Goal: Information Seeking & Learning: Compare options

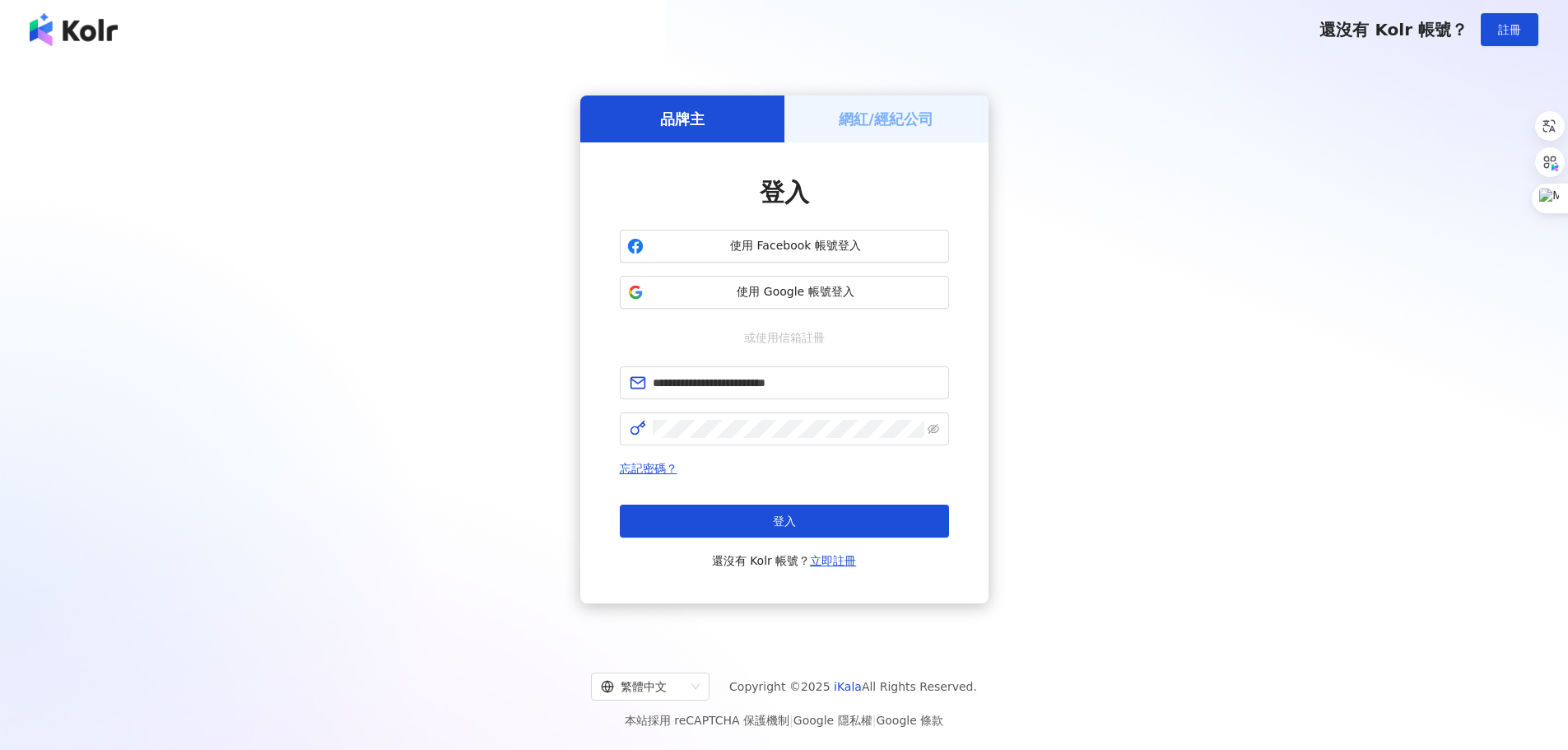
drag, startPoint x: 804, startPoint y: 509, endPoint x: 602, endPoint y: 517, distance: 202.2
click at [804, 509] on button "登入" at bounding box center [784, 521] width 329 height 33
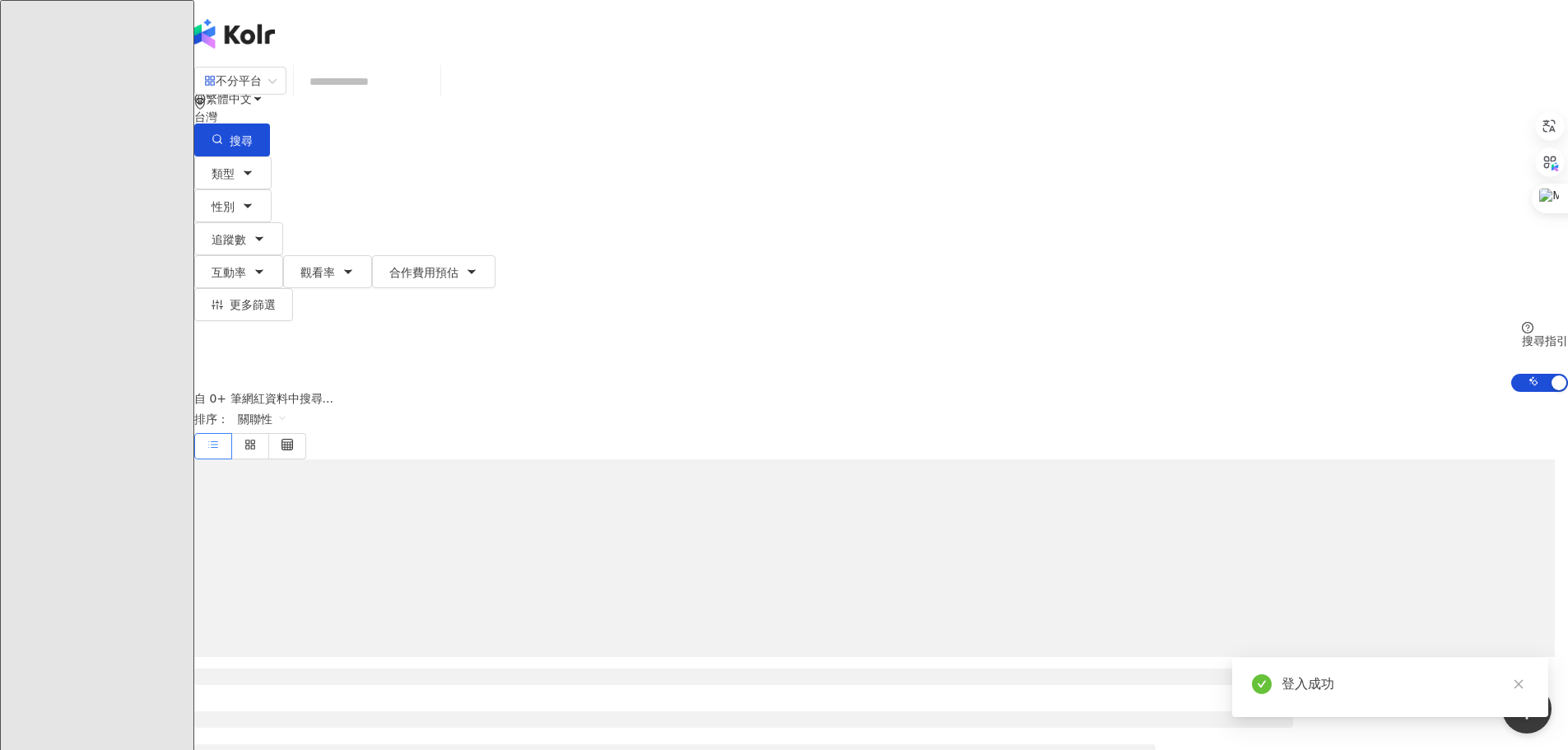
click at [433, 92] on input "search" at bounding box center [366, 82] width 133 height 31
paste input "**********"
type input "**********"
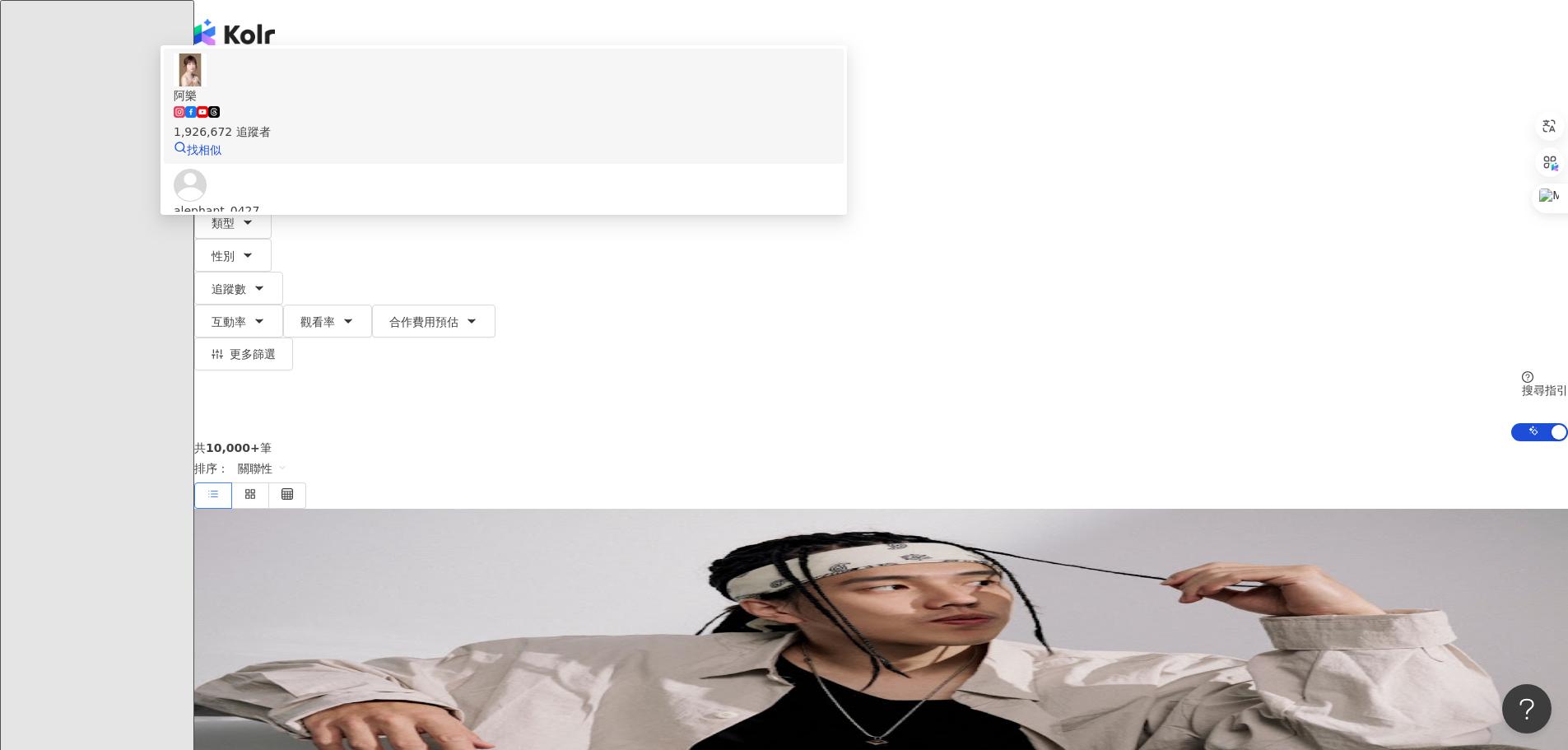
click at [708, 105] on span "阿樂" at bounding box center [503, 95] width 660 height 18
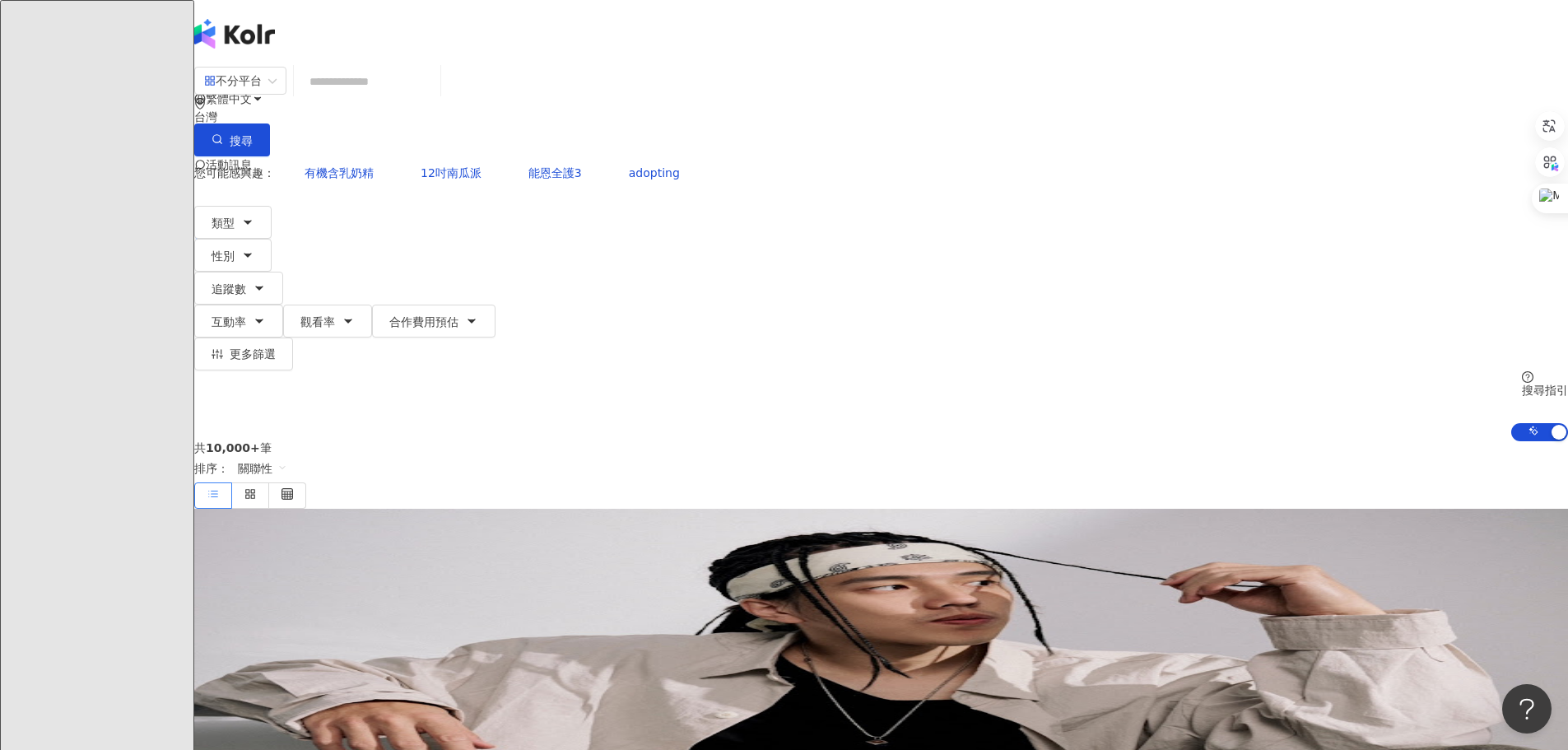
click at [433, 97] on input "search" at bounding box center [366, 82] width 133 height 31
paste input "**********"
click at [433, 97] on input "**********" at bounding box center [366, 82] width 133 height 31
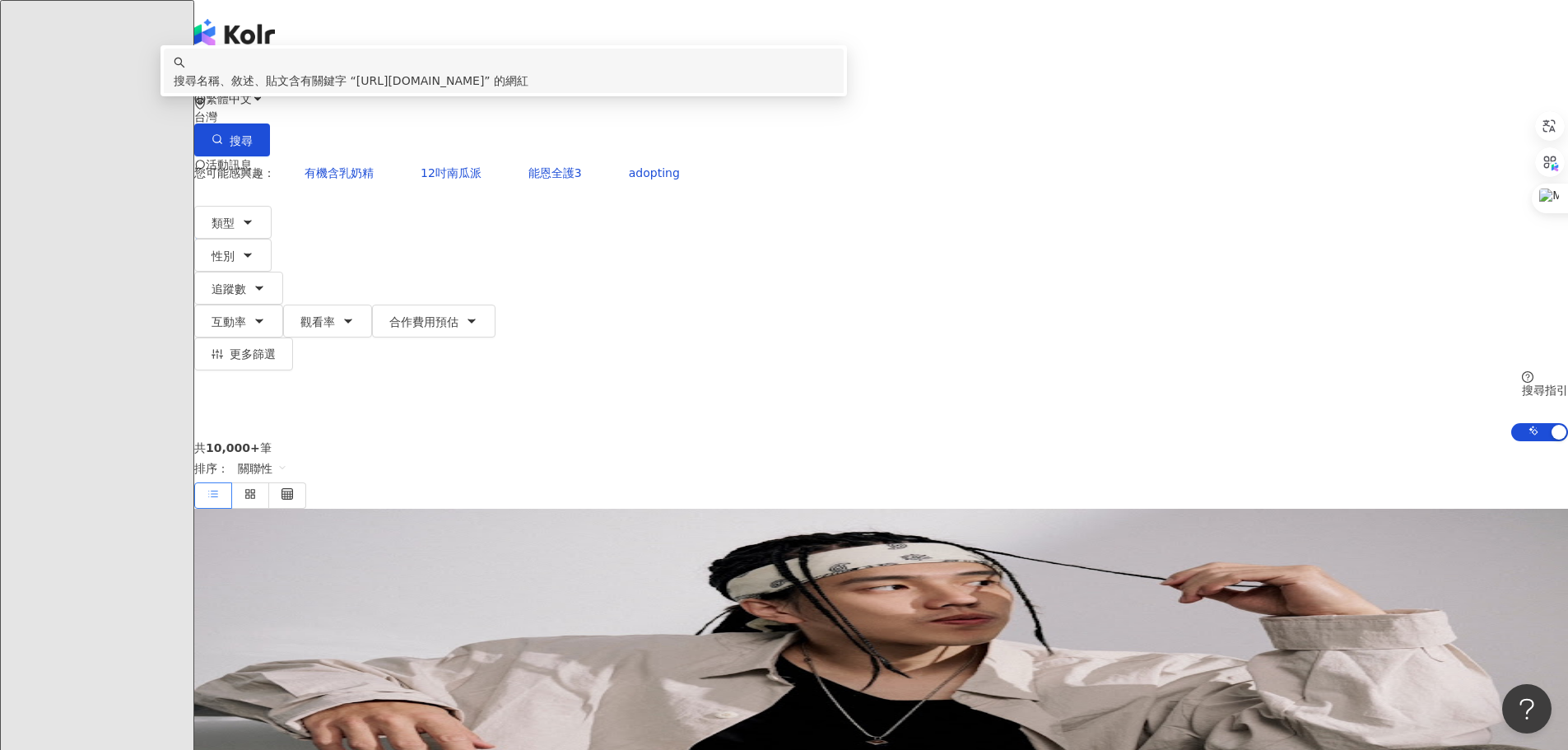
click at [433, 97] on input "**********" at bounding box center [366, 82] width 133 height 31
paste input "search"
type input "*********"
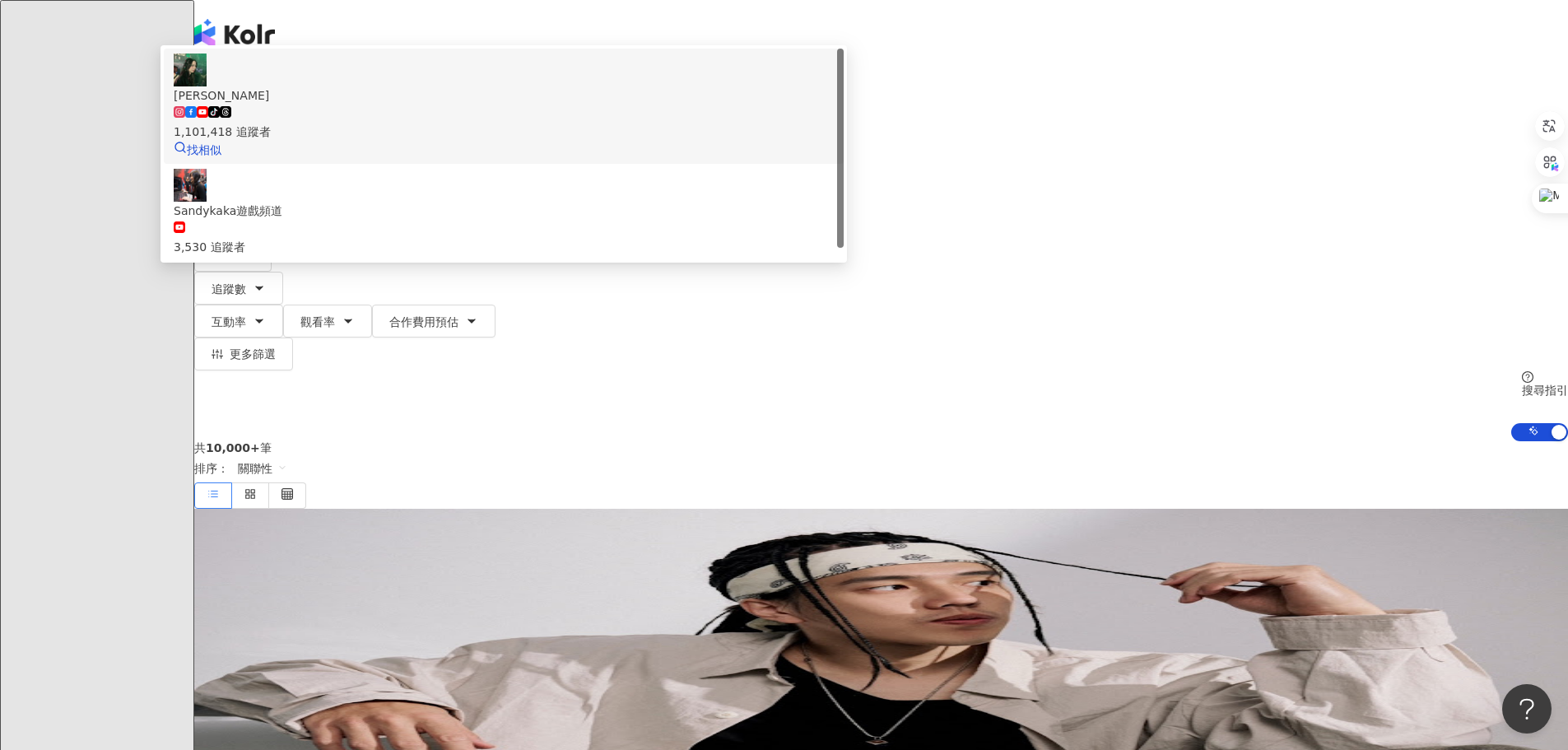
click at [728, 141] on div "tiktok-icon 1,101,418 追蹤者" at bounding box center [503, 122] width 660 height 36
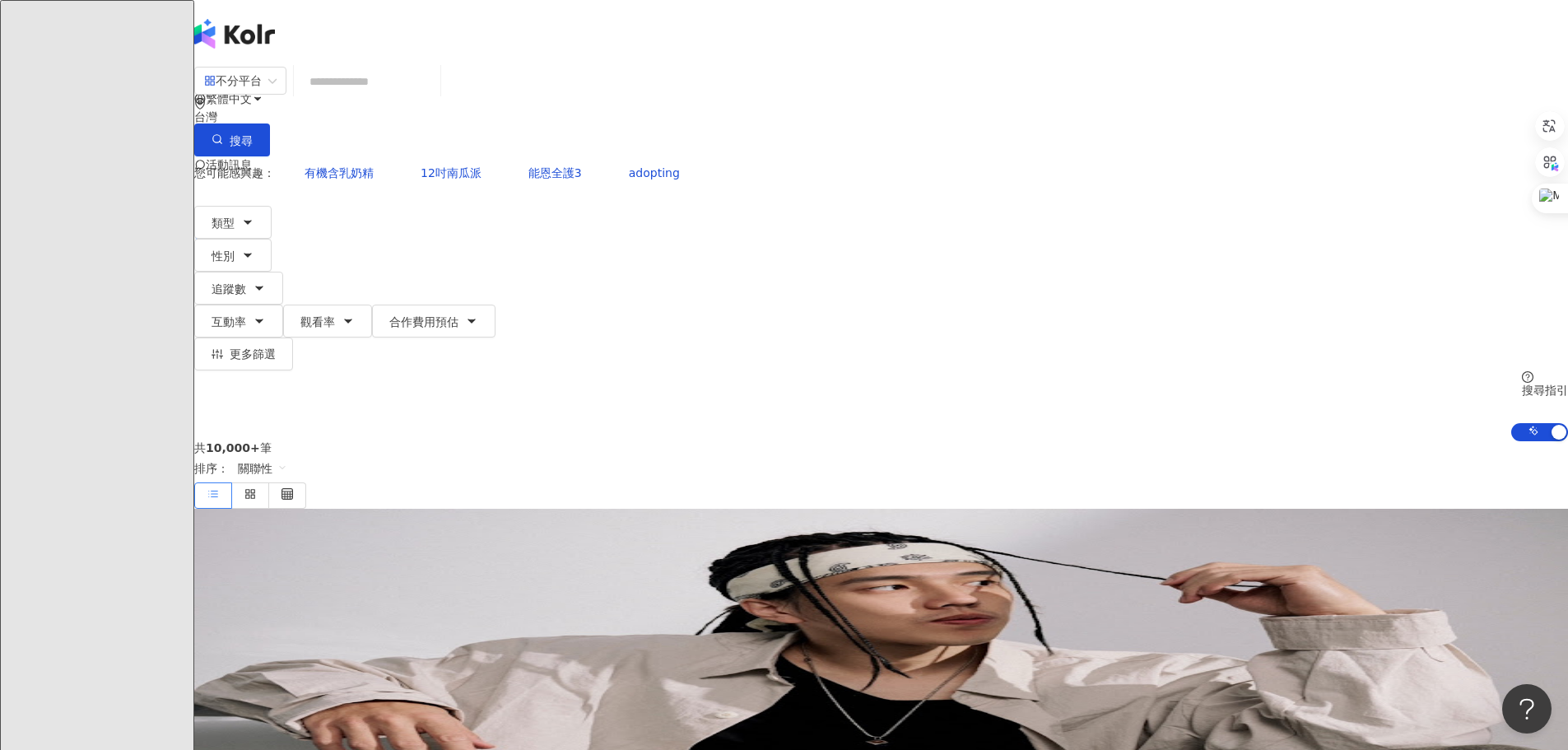
click at [433, 97] on input "search" at bounding box center [366, 82] width 133 height 31
paste input "**********"
click at [433, 97] on input "**********" at bounding box center [366, 82] width 133 height 31
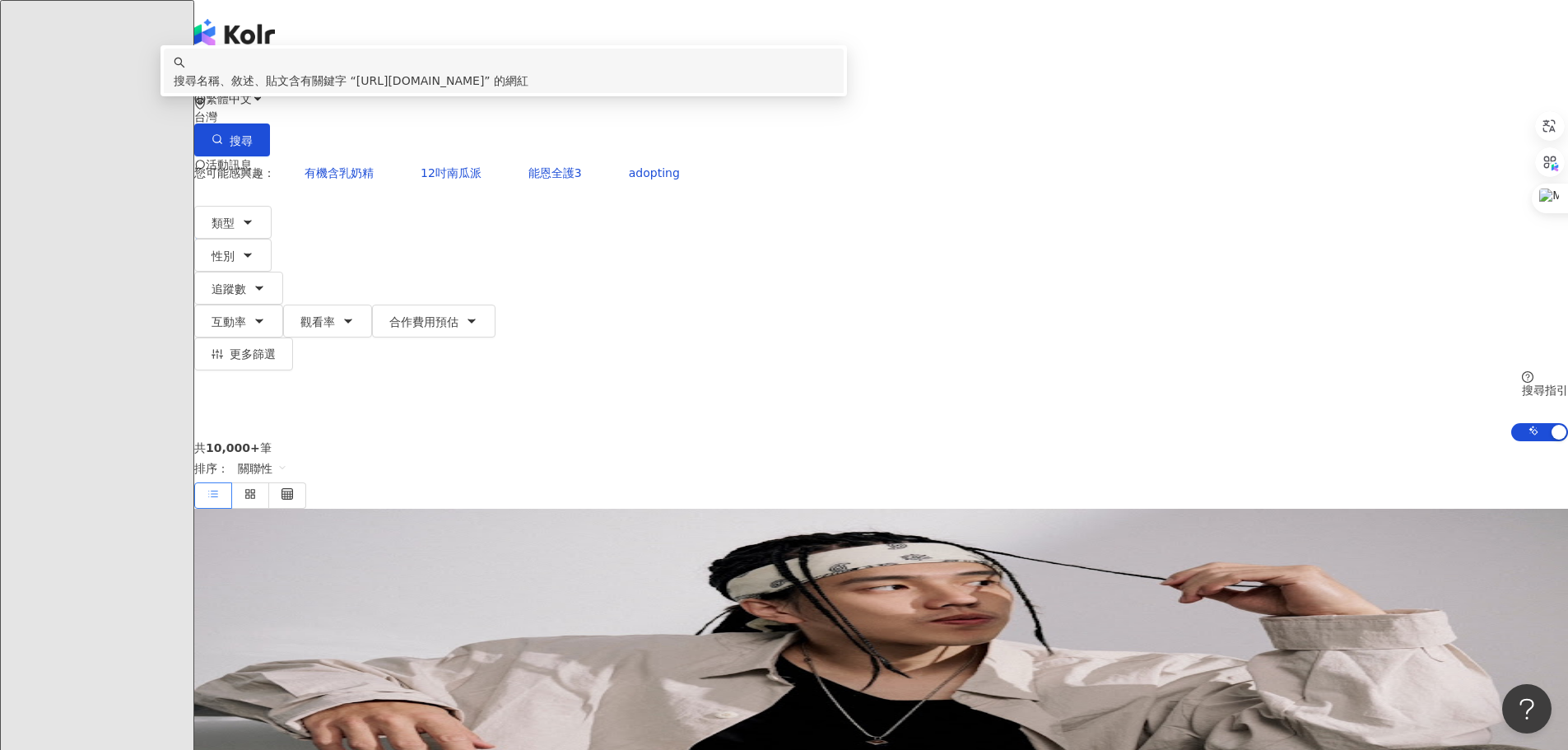
drag, startPoint x: 880, startPoint y: 100, endPoint x: 356, endPoint y: 97, distance: 524.0
click at [332, 91] on div "**********" at bounding box center [881, 254] width 1374 height 375
paste input "search"
type input "********"
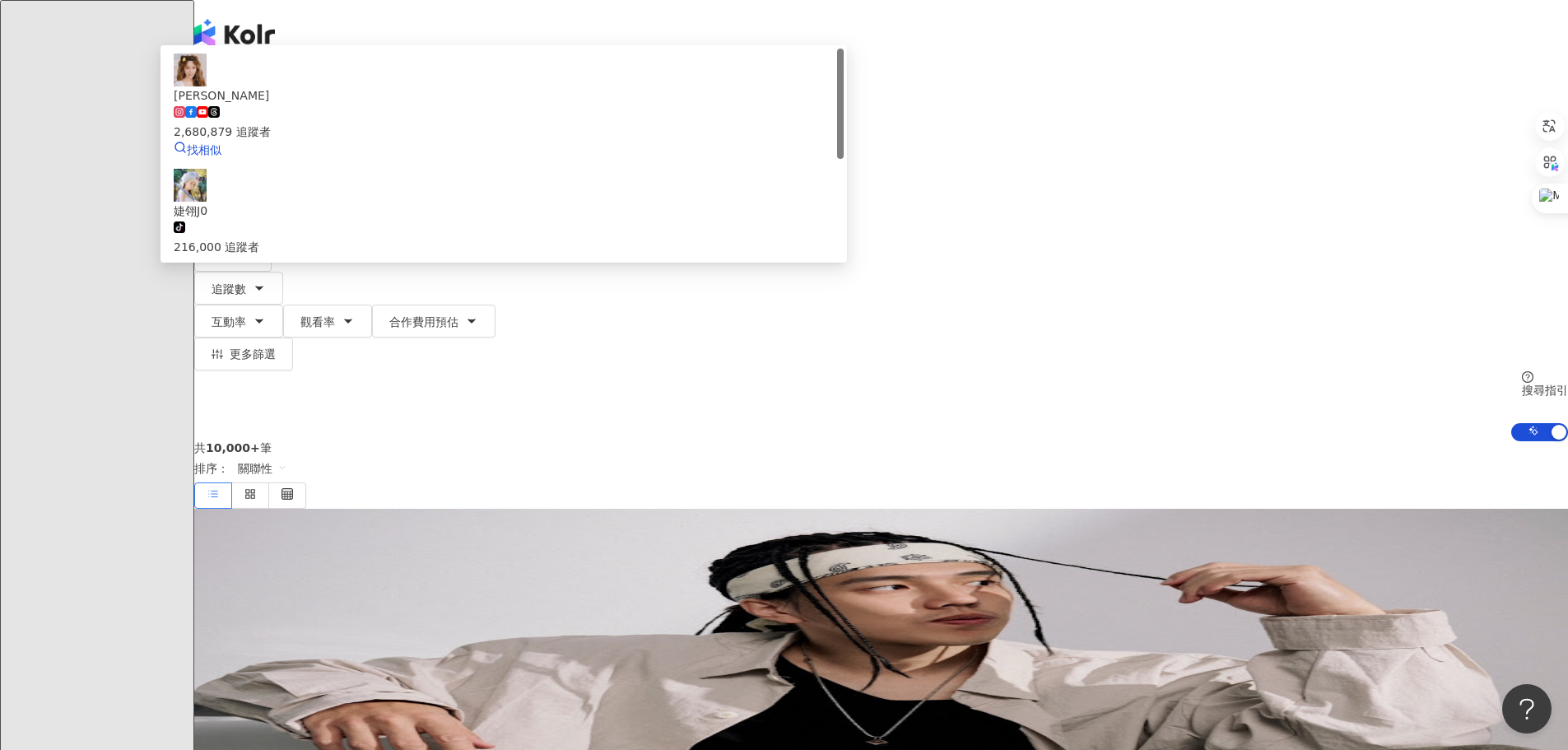
click at [733, 141] on div "2,680,879 追蹤者" at bounding box center [503, 122] width 660 height 36
click at [905, 116] on div "不分平台 台灣 搜尋 662e7bee-6f19-4715-94c3-4852716688b6 解婕翎 2,680,879 追蹤者 婕翎J0 tiktok-i…" at bounding box center [881, 111] width 1374 height 90
click at [433, 97] on input "search" at bounding box center [366, 82] width 133 height 31
paste input "**********"
type input "**********"
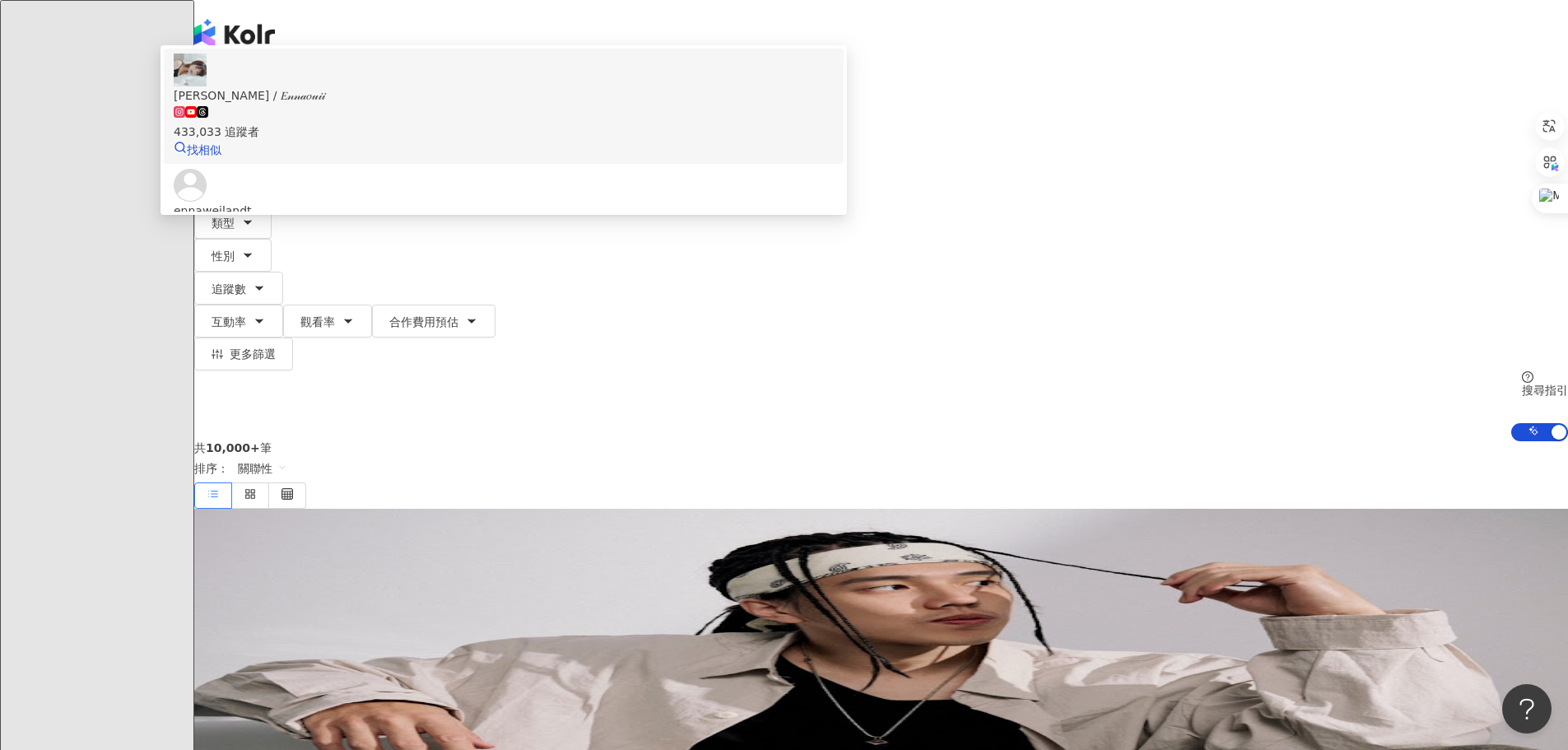
click at [834, 141] on div "433,033 追蹤者" at bounding box center [503, 122] width 660 height 36
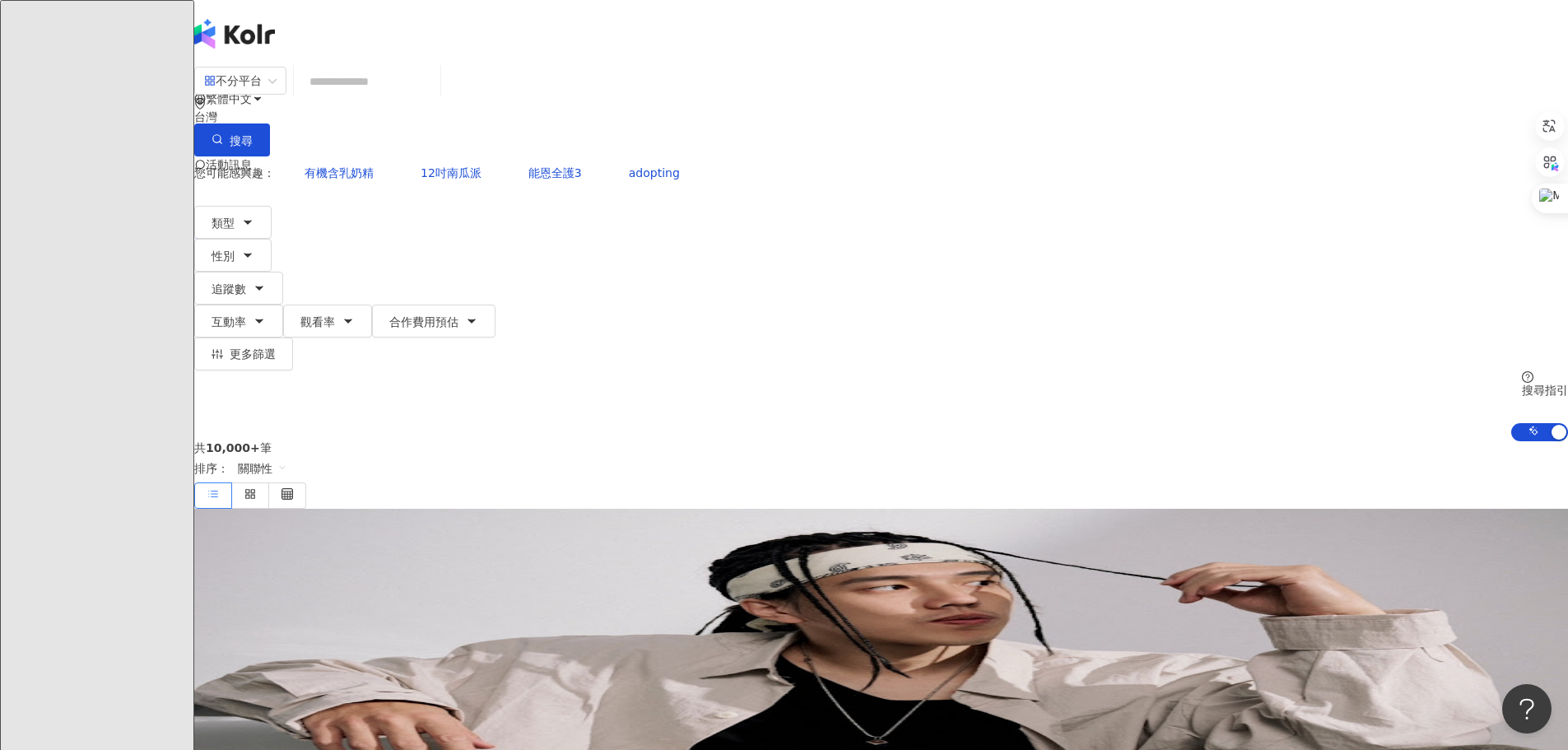
click at [433, 97] on input "search" at bounding box center [366, 82] width 133 height 31
paste input "**********"
type input "**********"
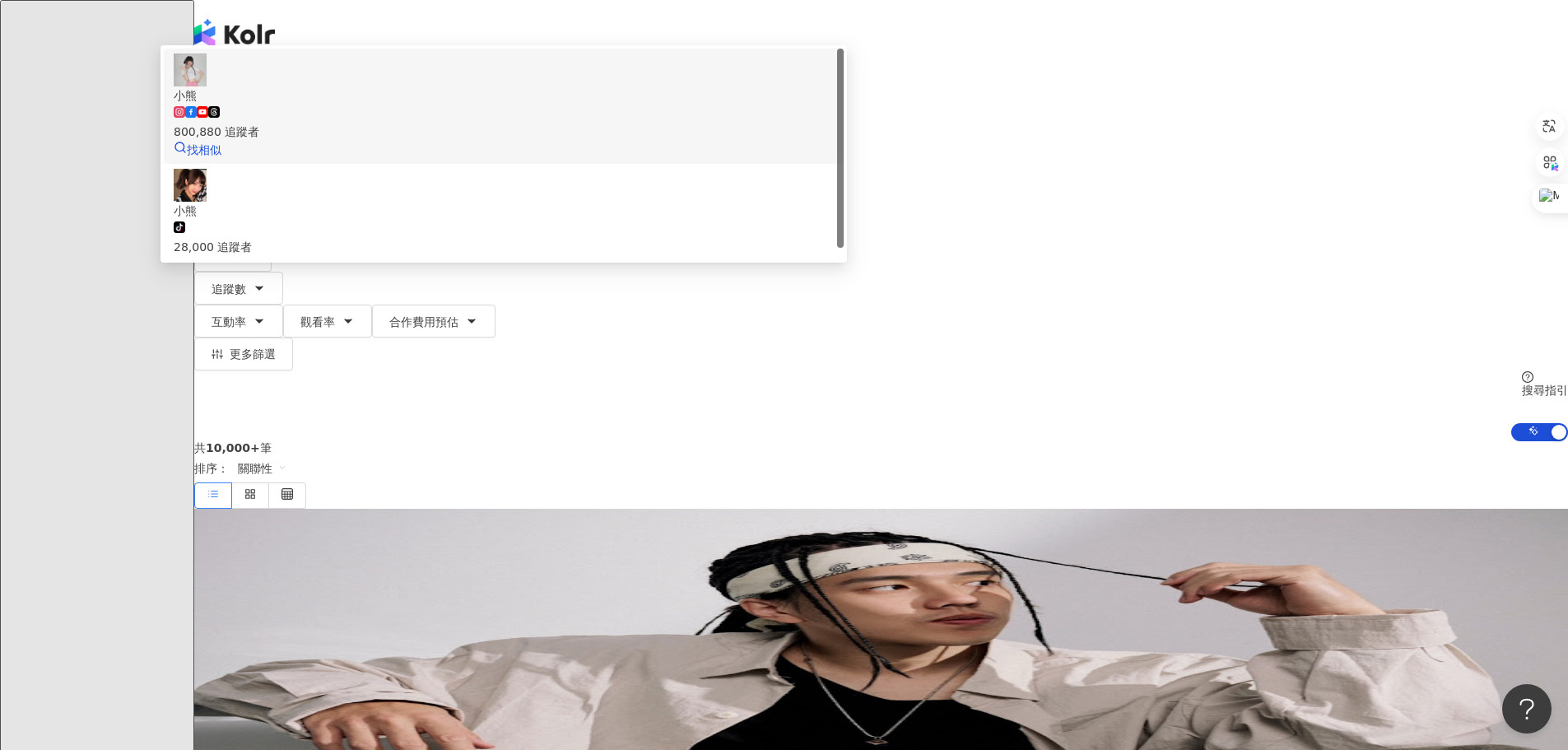
click at [832, 141] on div "800,880 追蹤者" at bounding box center [503, 122] width 660 height 36
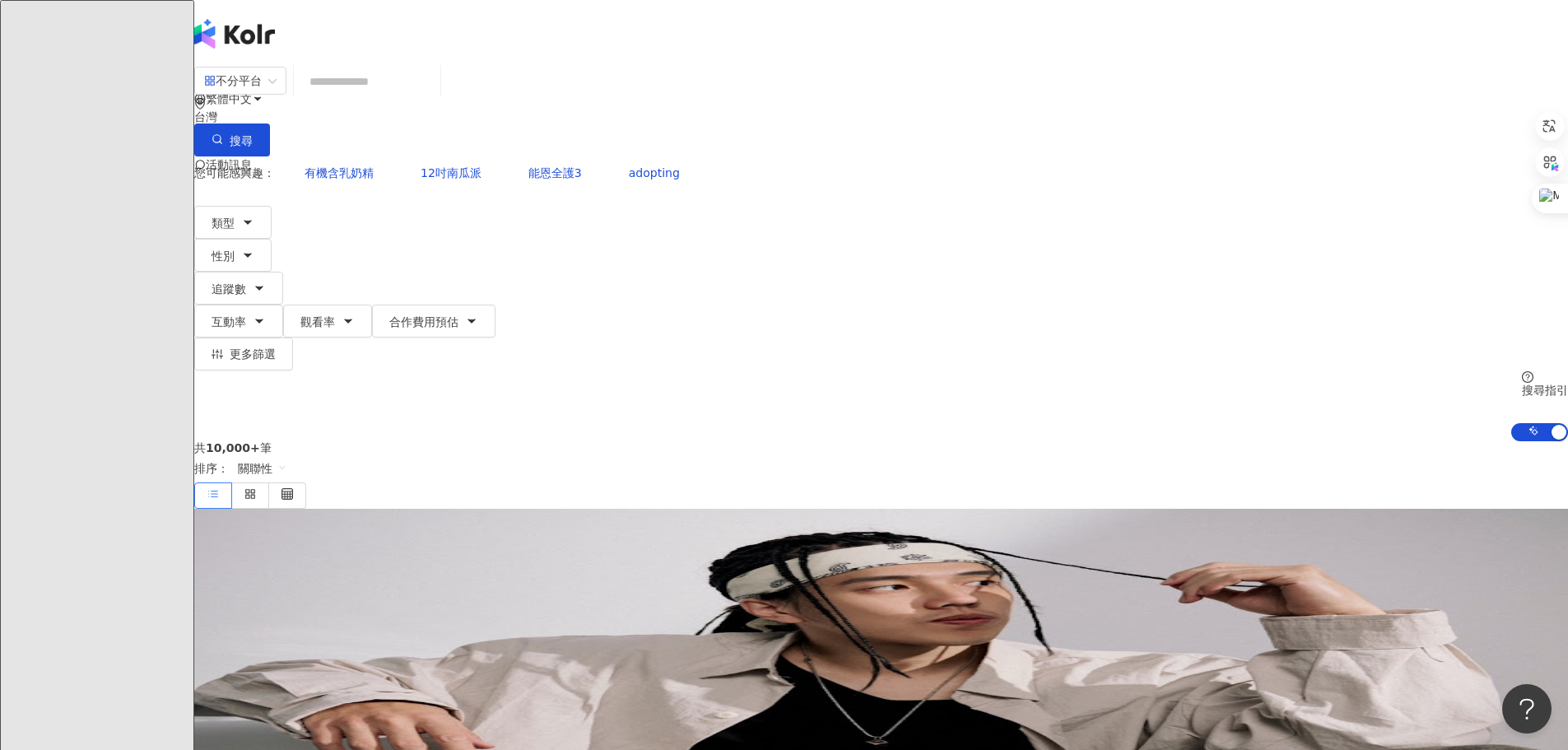
click at [433, 97] on input "search" at bounding box center [366, 82] width 133 height 31
paste input "**********"
click at [433, 97] on input "**********" at bounding box center [366, 82] width 133 height 31
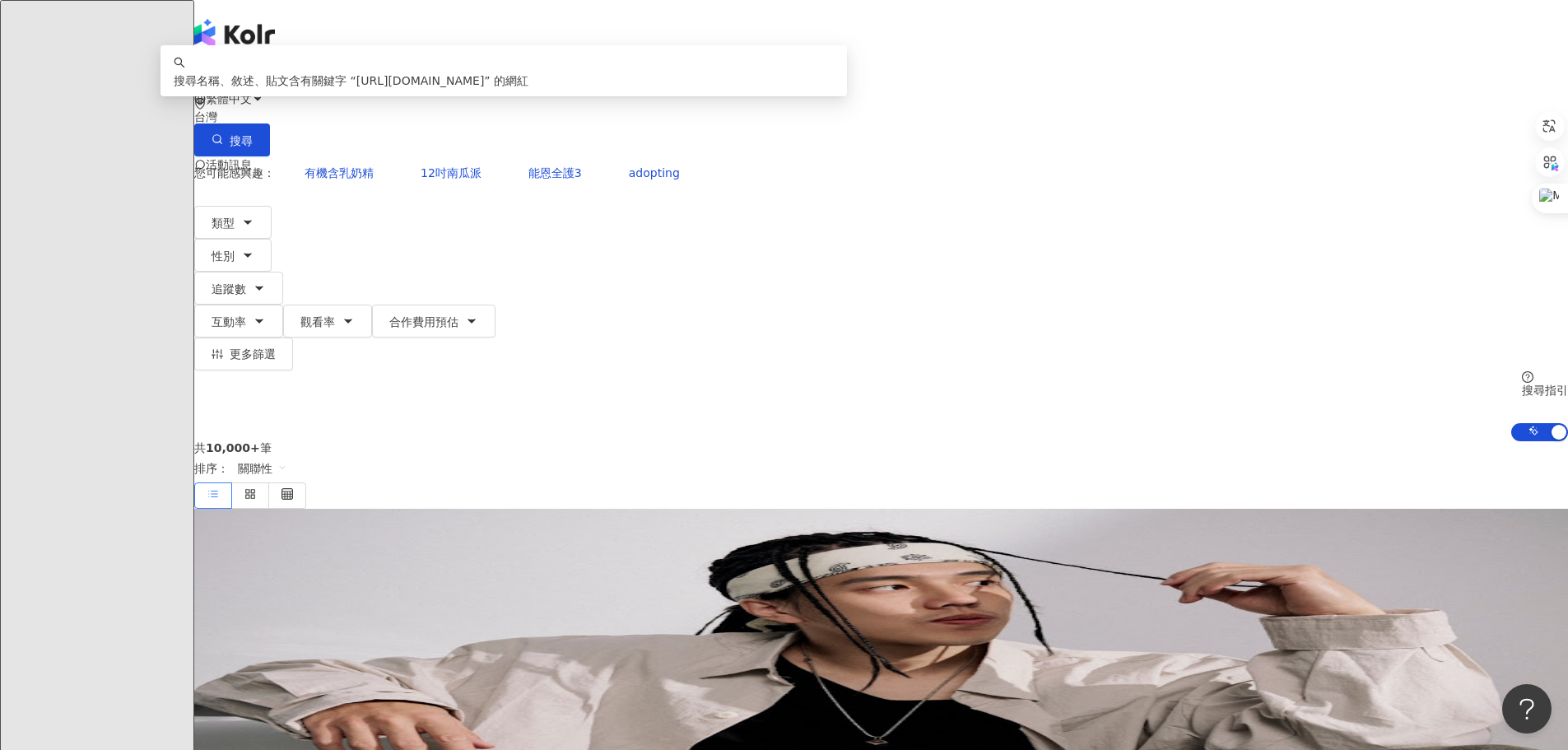
type input "**********"
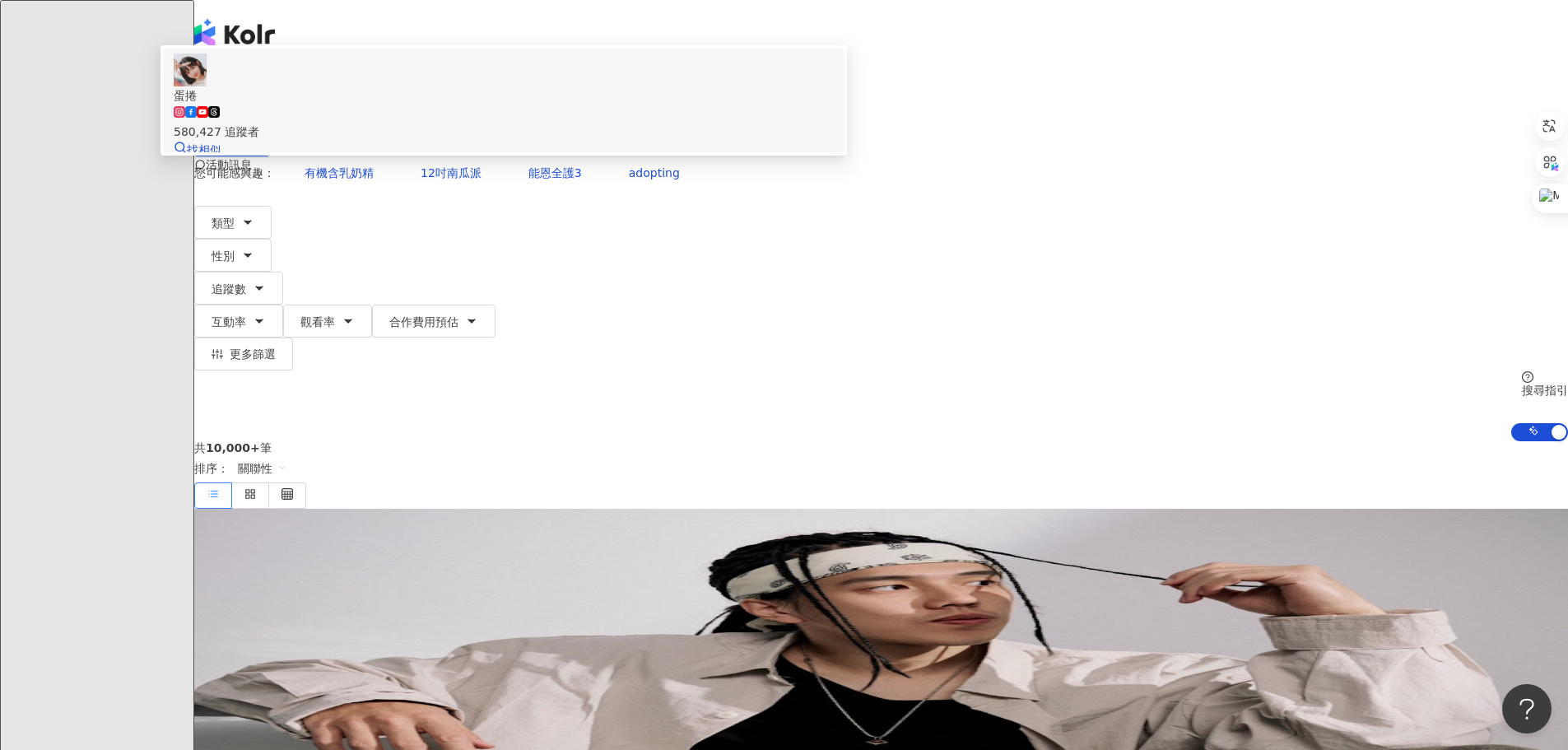
click at [760, 105] on span "蛋捲" at bounding box center [503, 95] width 660 height 18
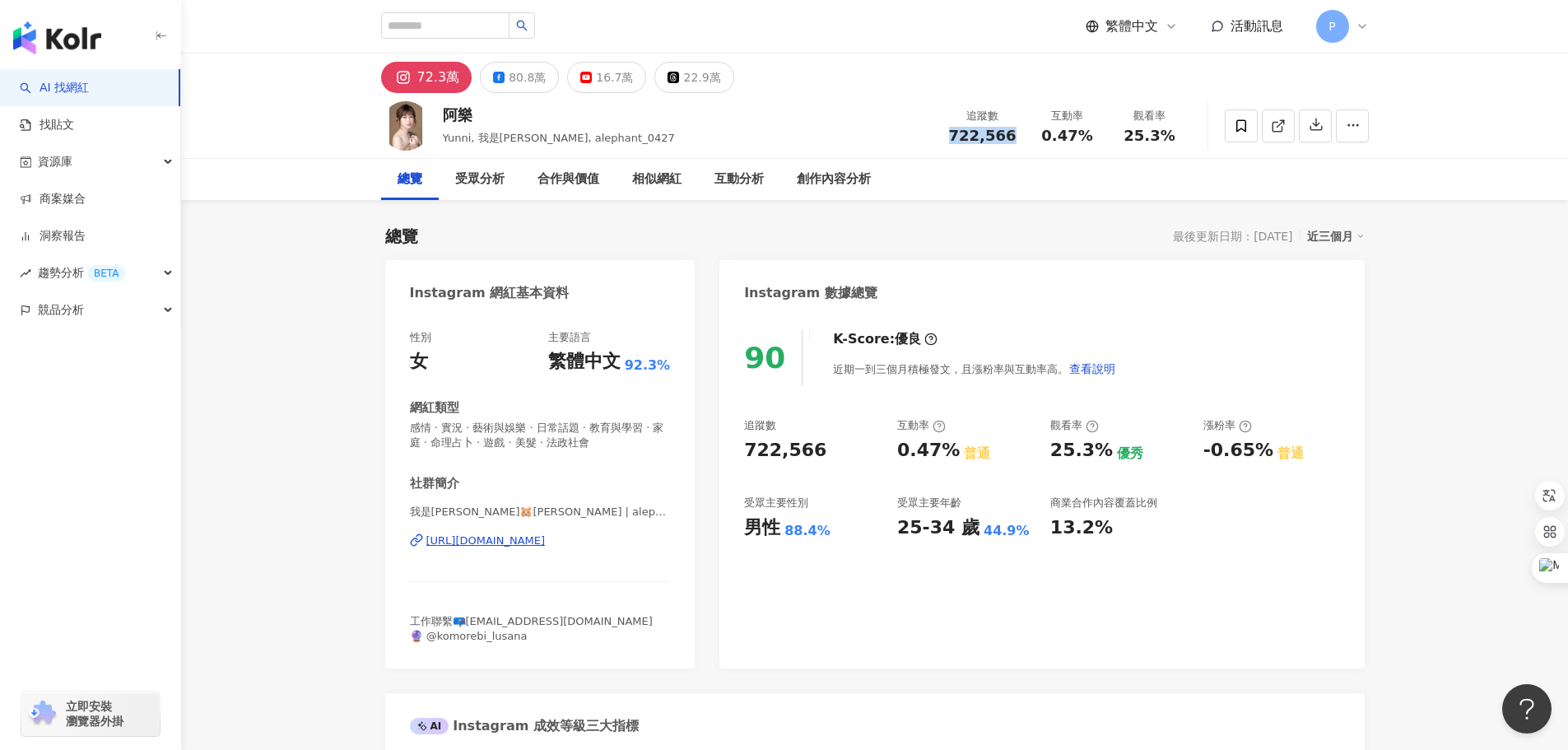
drag, startPoint x: 967, startPoint y: 137, endPoint x: 600, endPoint y: 1, distance: 391.4
click at [1020, 142] on div "追蹤數 722,566" at bounding box center [983, 125] width 87 height 35
click at [1061, 138] on span "0.47%" at bounding box center [1067, 135] width 51 height 17
drag, startPoint x: 1041, startPoint y: 142, endPoint x: 1092, endPoint y: 139, distance: 51.1
click at [1092, 139] on div "0.47%" at bounding box center [1068, 135] width 62 height 17
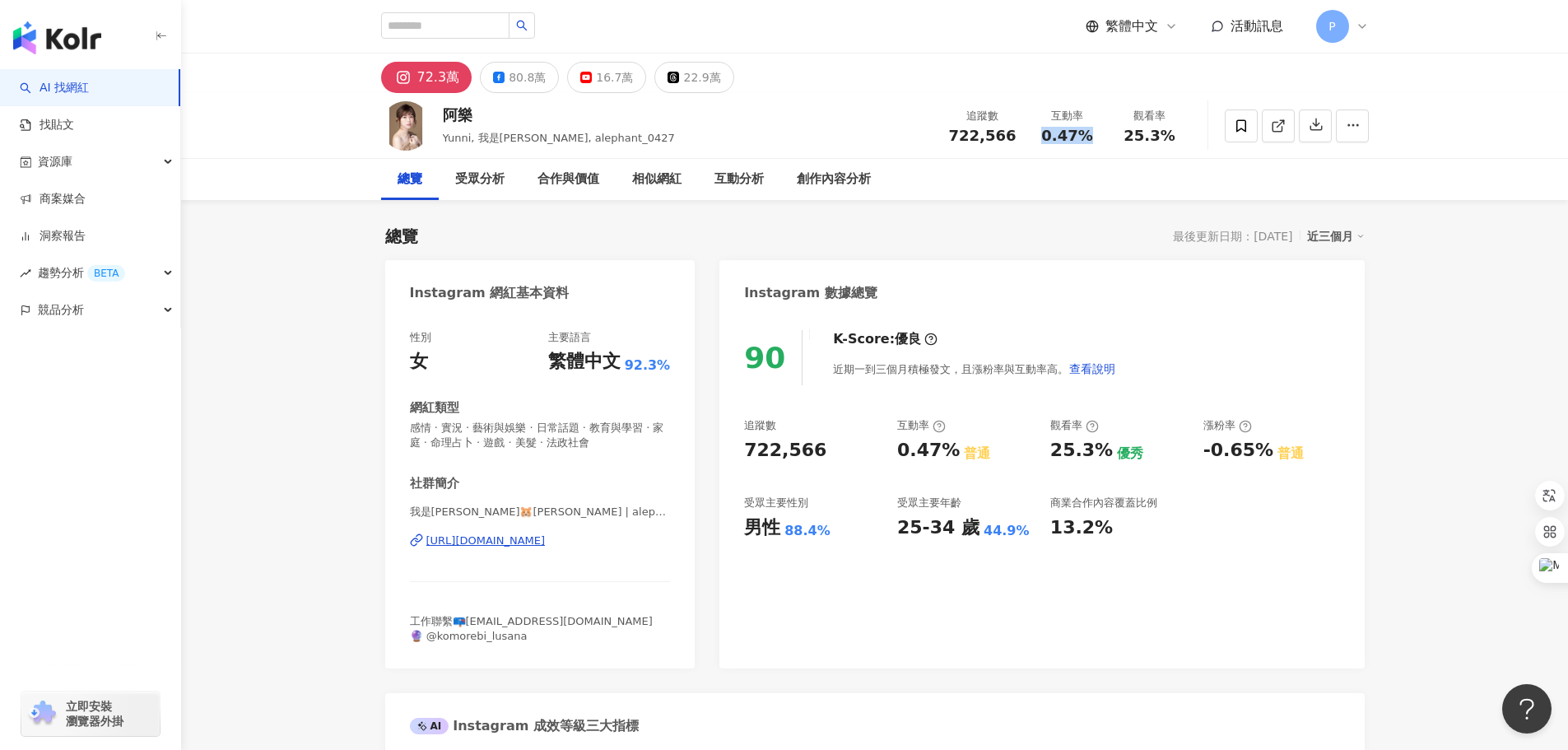
copy span "0.47%"
click at [1134, 132] on span "25.3%" at bounding box center [1148, 135] width 51 height 17
drag, startPoint x: 1128, startPoint y: 137, endPoint x: 1173, endPoint y: 142, distance: 45.3
click at [1173, 142] on div "25.3%" at bounding box center [1149, 135] width 62 height 17
copy span "25.3%"
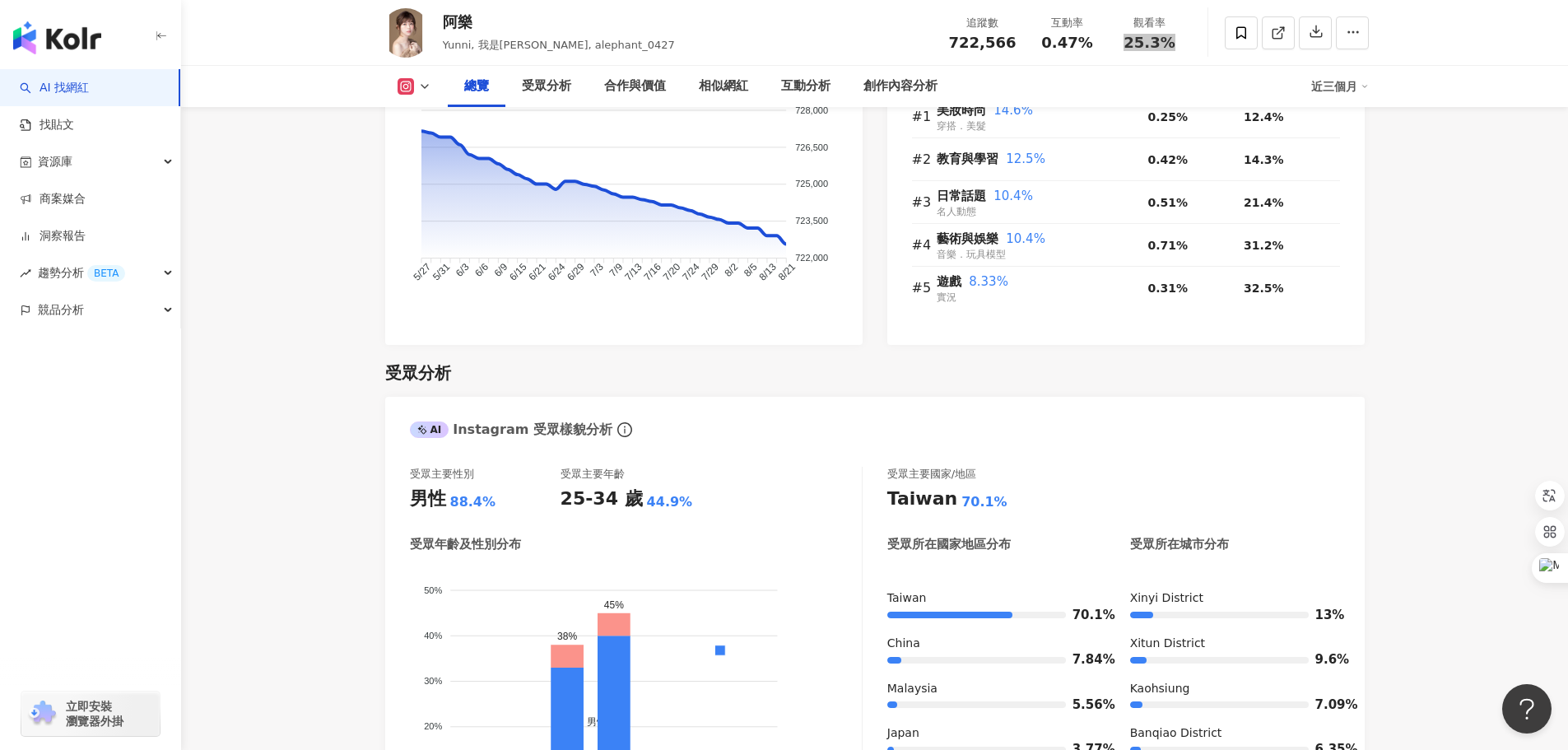
scroll to position [1316, 0]
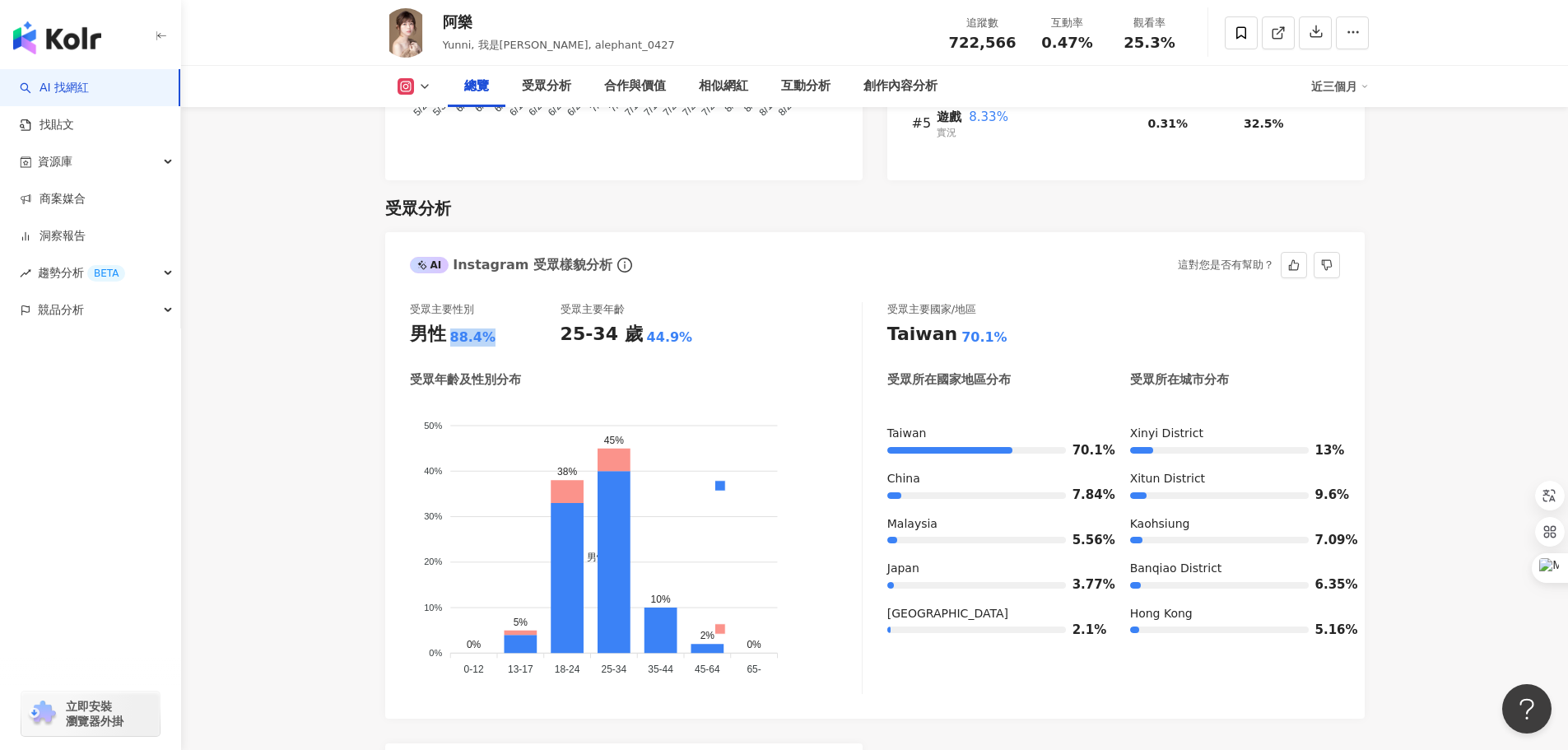
drag, startPoint x: 452, startPoint y: 336, endPoint x: 491, endPoint y: 338, distance: 39.1
click at [491, 338] on div "男性 88.4%" at bounding box center [485, 334] width 151 height 25
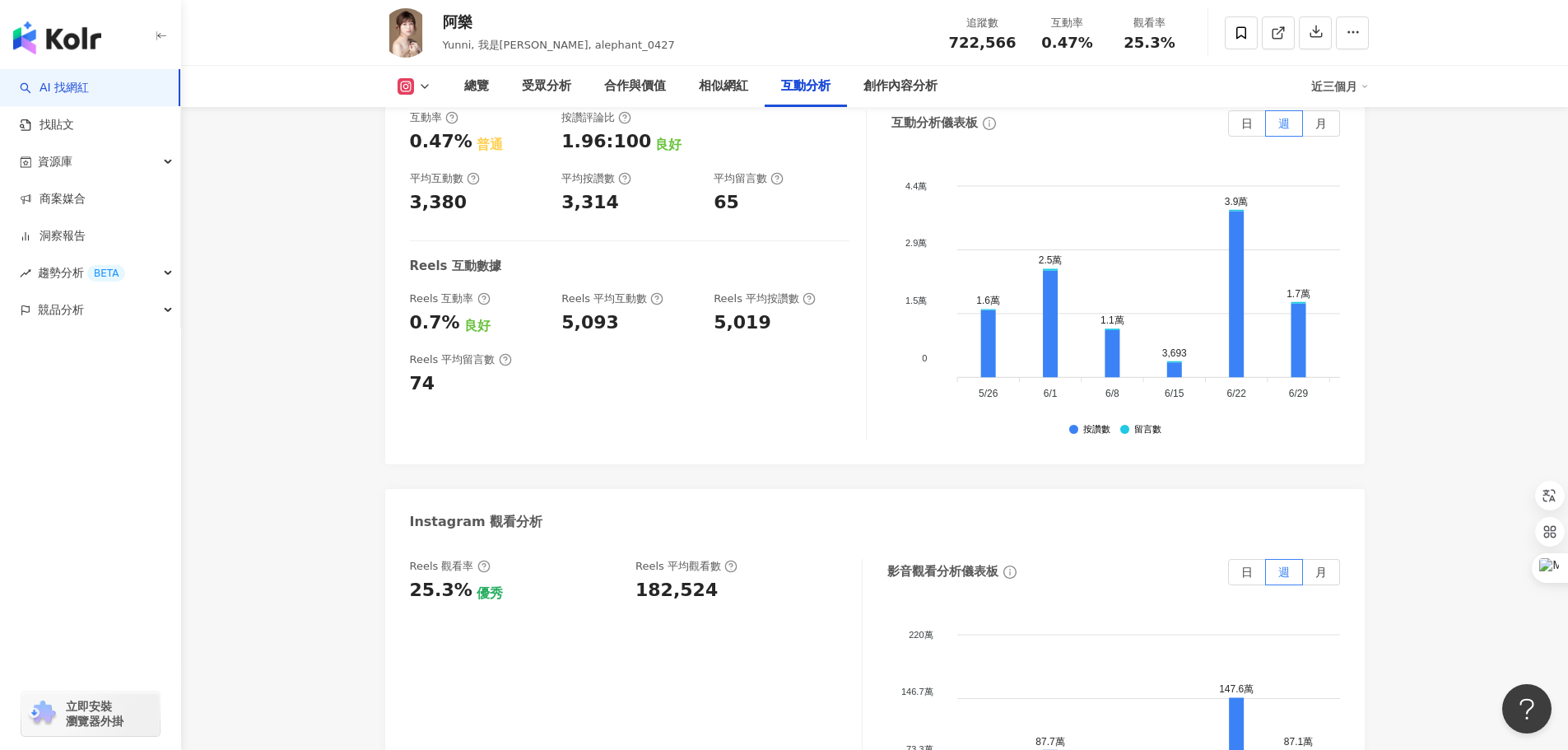
scroll to position [3869, 0]
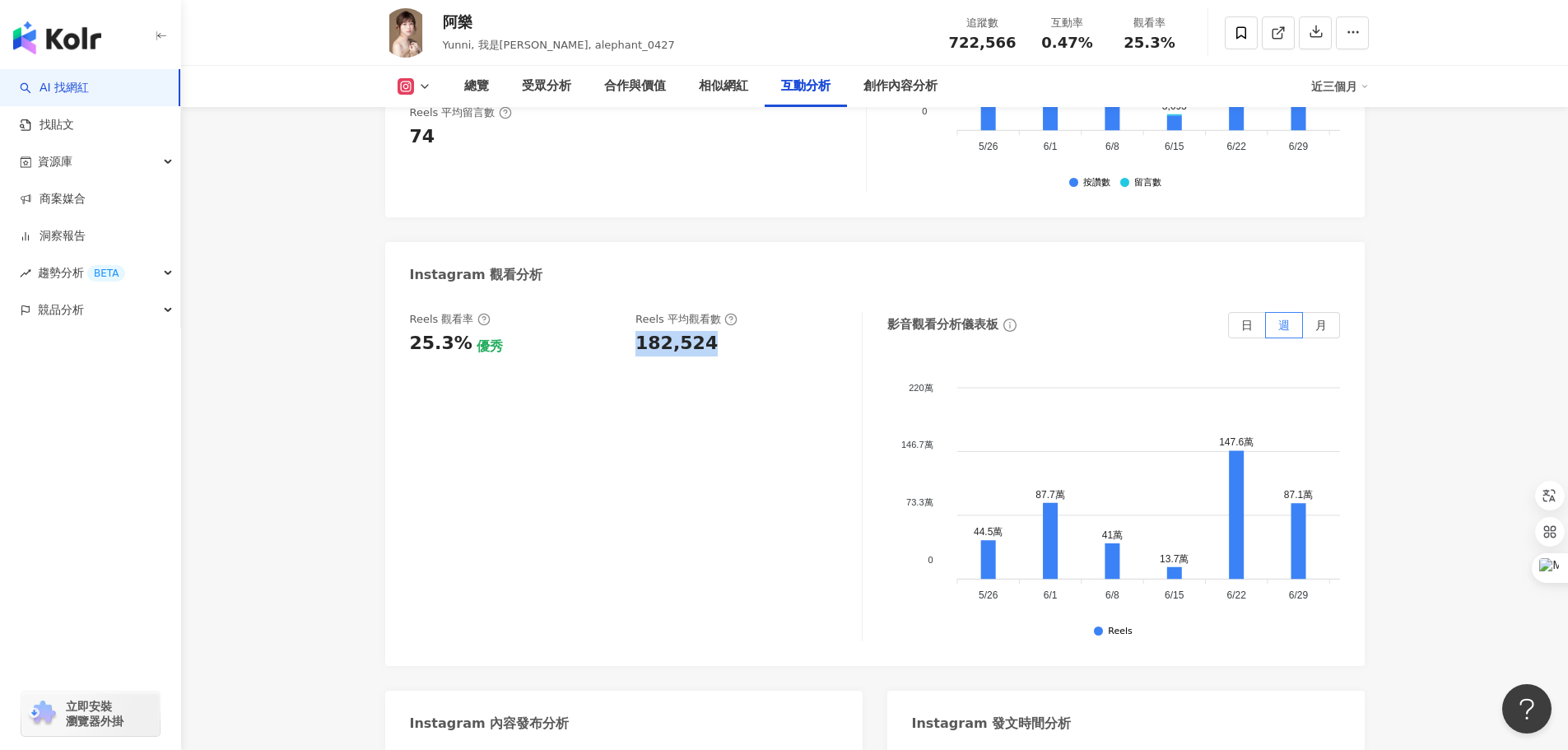
drag, startPoint x: 632, startPoint y: 219, endPoint x: 705, endPoint y: 220, distance: 73.0
click at [705, 312] on div "Reels 觀看率 25.3% 優秀 Reels 平均觀看數 182,524" at bounding box center [628, 334] width 435 height 45
copy div "182,524"
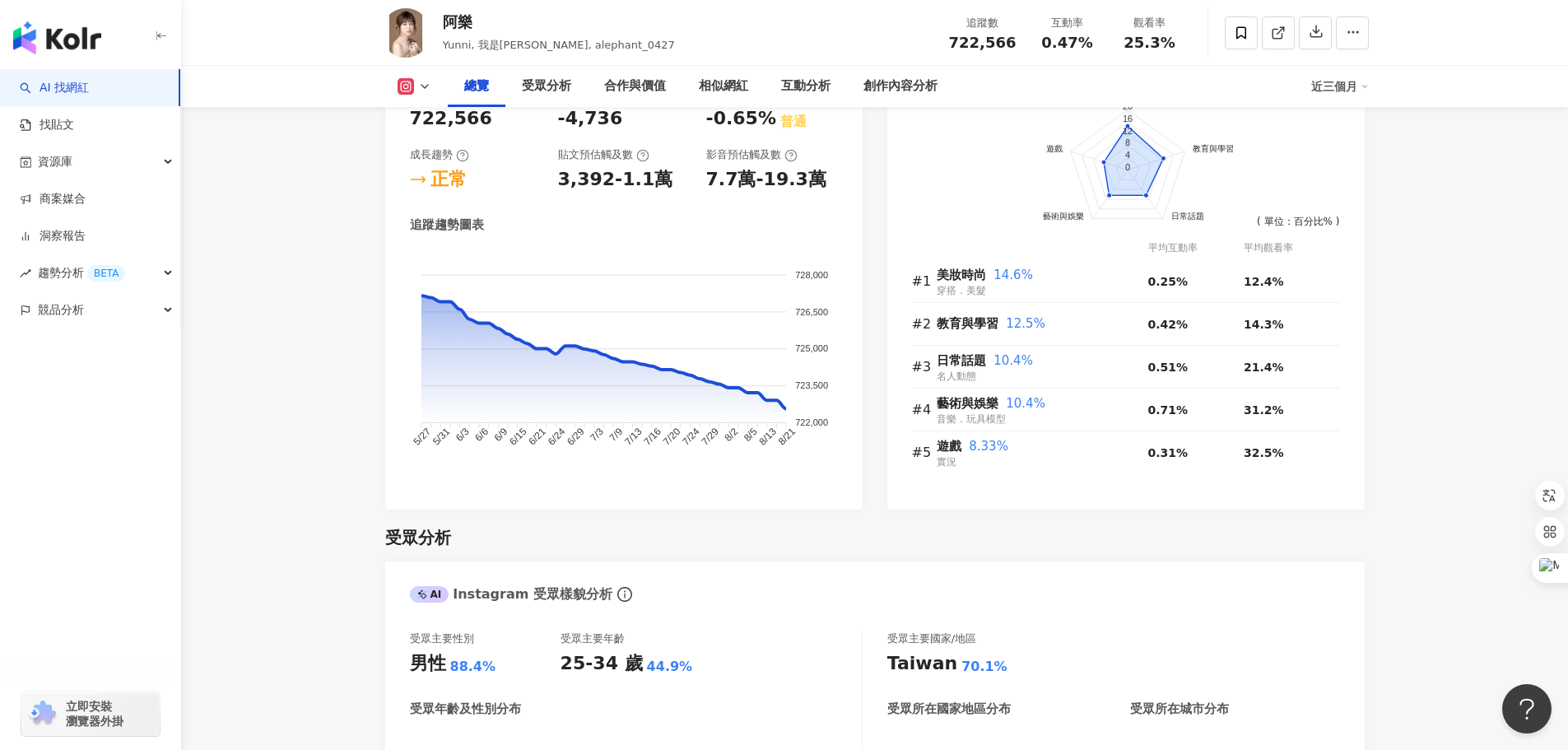
scroll to position [905, 0]
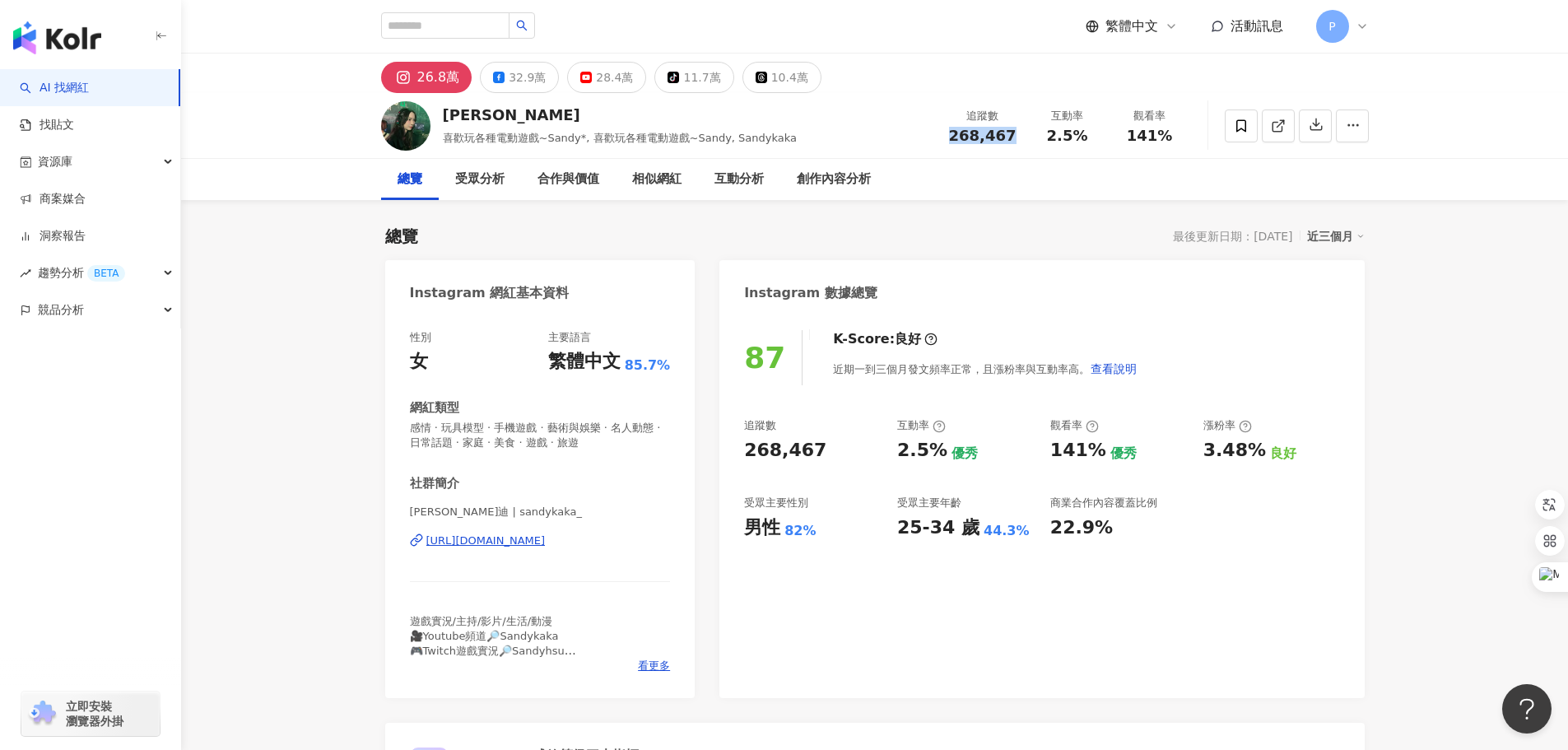
drag, startPoint x: 957, startPoint y: 138, endPoint x: 1020, endPoint y: 135, distance: 63.1
click at [1020, 135] on div "追蹤數 268,467" at bounding box center [983, 125] width 87 height 35
copy span "268,467"
drag, startPoint x: 1057, startPoint y: 138, endPoint x: 1095, endPoint y: 137, distance: 38.0
click at [1095, 137] on div "2.5%" at bounding box center [1068, 135] width 62 height 17
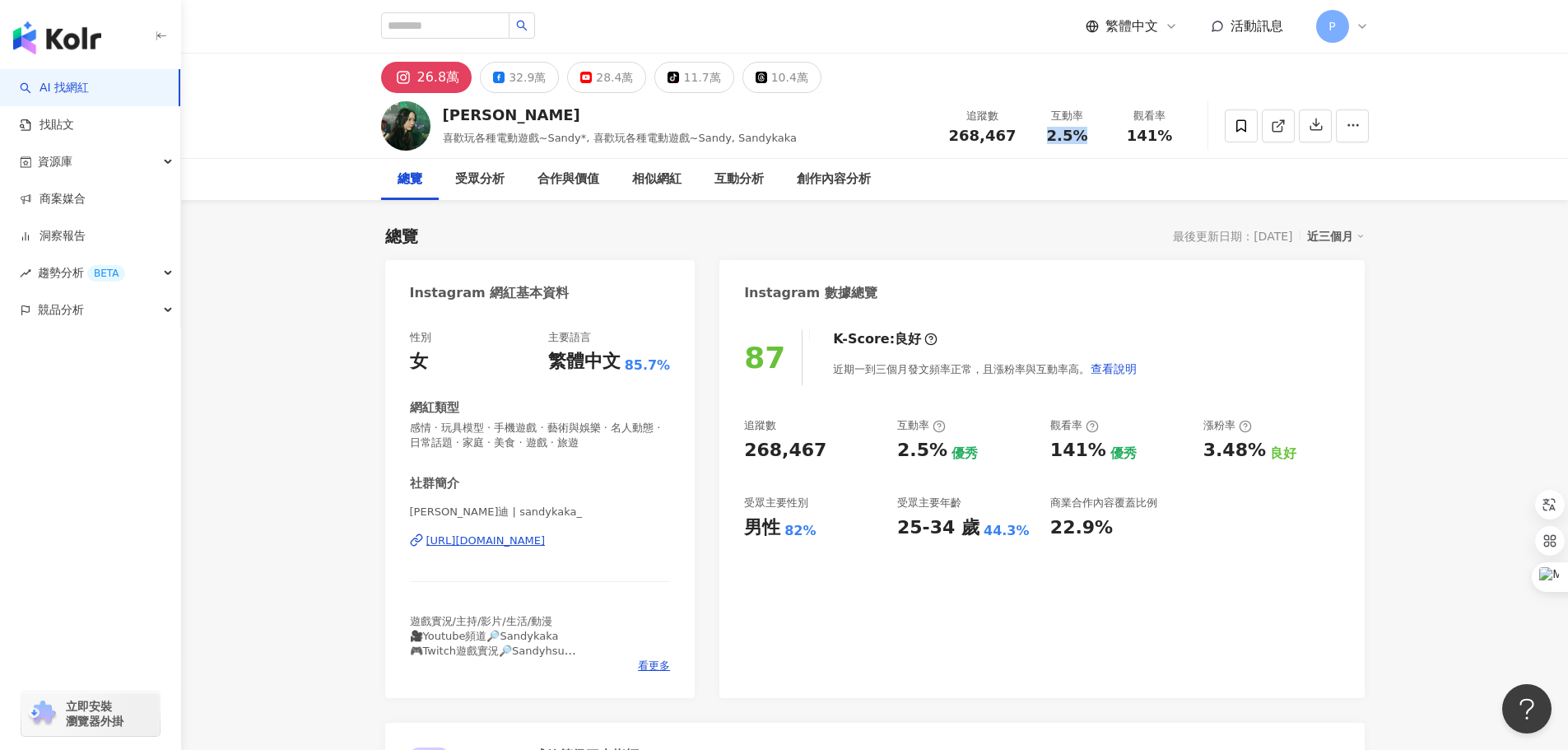
copy span "2.5%"
drag, startPoint x: 1132, startPoint y: 141, endPoint x: 1176, endPoint y: 141, distance: 44.0
click at [1176, 141] on div "141%" at bounding box center [1149, 135] width 62 height 17
copy span "141%"
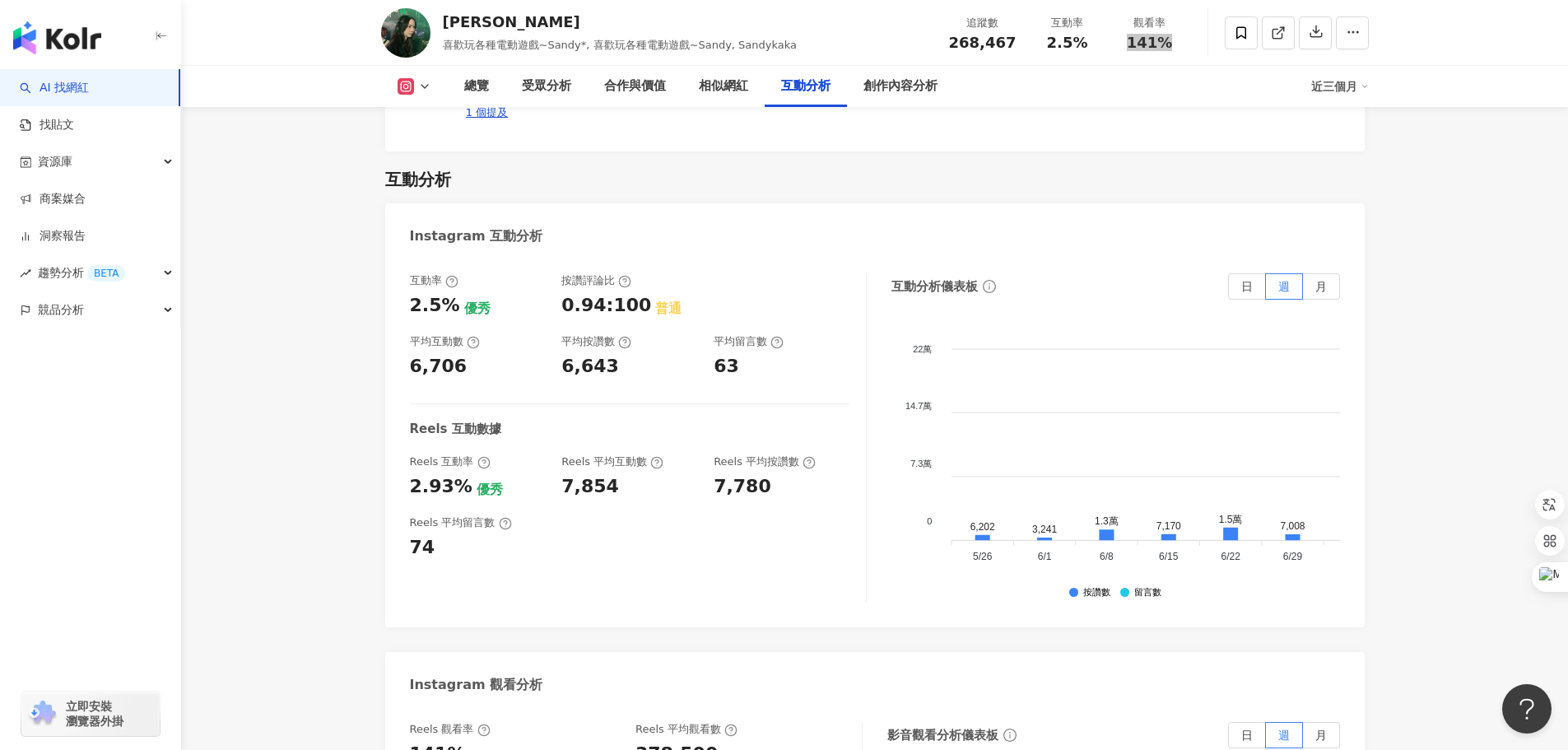
scroll to position [3457, 0]
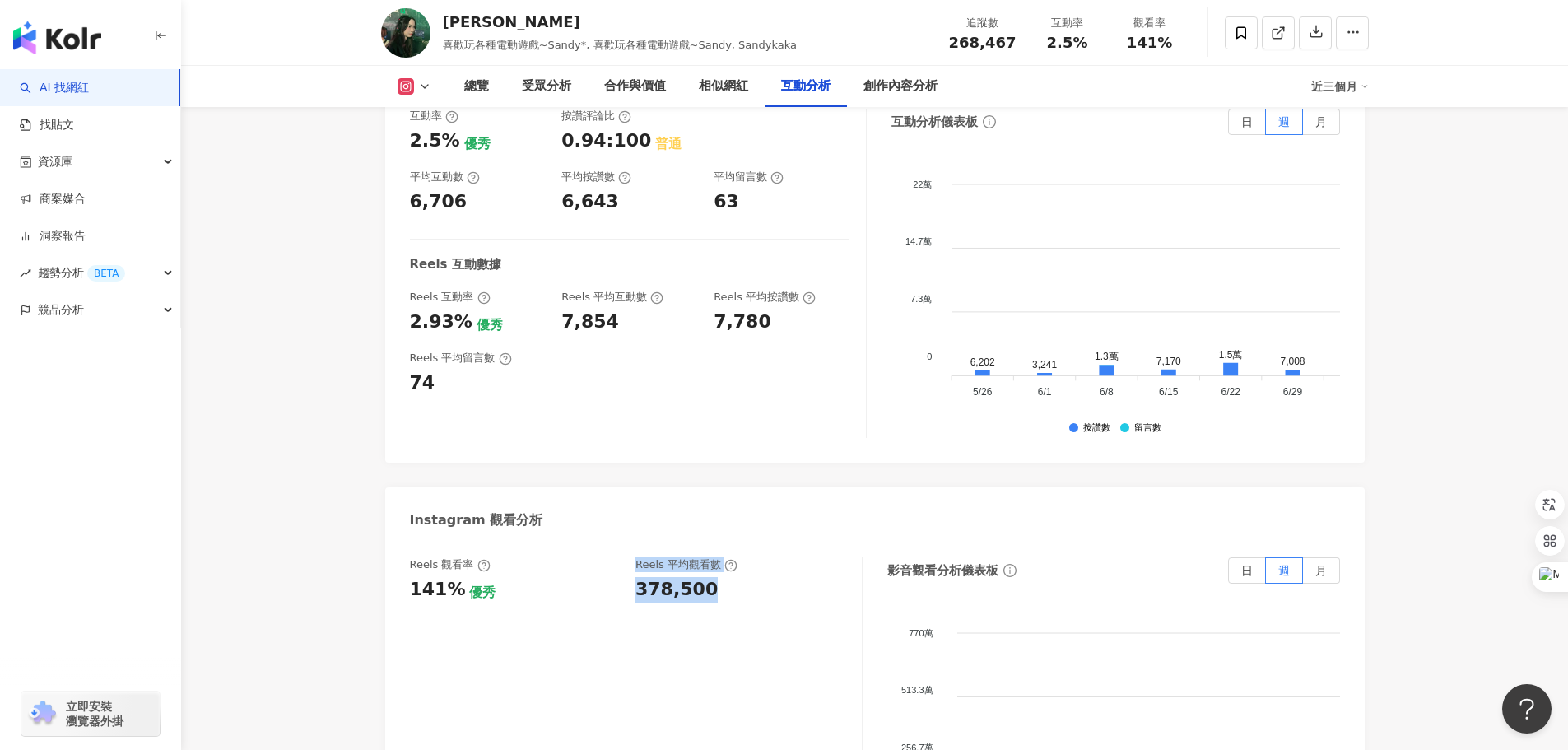
drag, startPoint x: 626, startPoint y: 530, endPoint x: 712, endPoint y: 529, distance: 86.0
click at [712, 558] on div "Reels 觀看率 141% 優秀 Reels 平均觀看數 378,500" at bounding box center [628, 580] width 435 height 45
click at [712, 577] on div "378,500" at bounding box center [740, 590] width 210 height 25
drag, startPoint x: 724, startPoint y: 529, endPoint x: 638, endPoint y: 530, distance: 86.0
click at [638, 577] on div "378,500" at bounding box center [740, 590] width 210 height 25
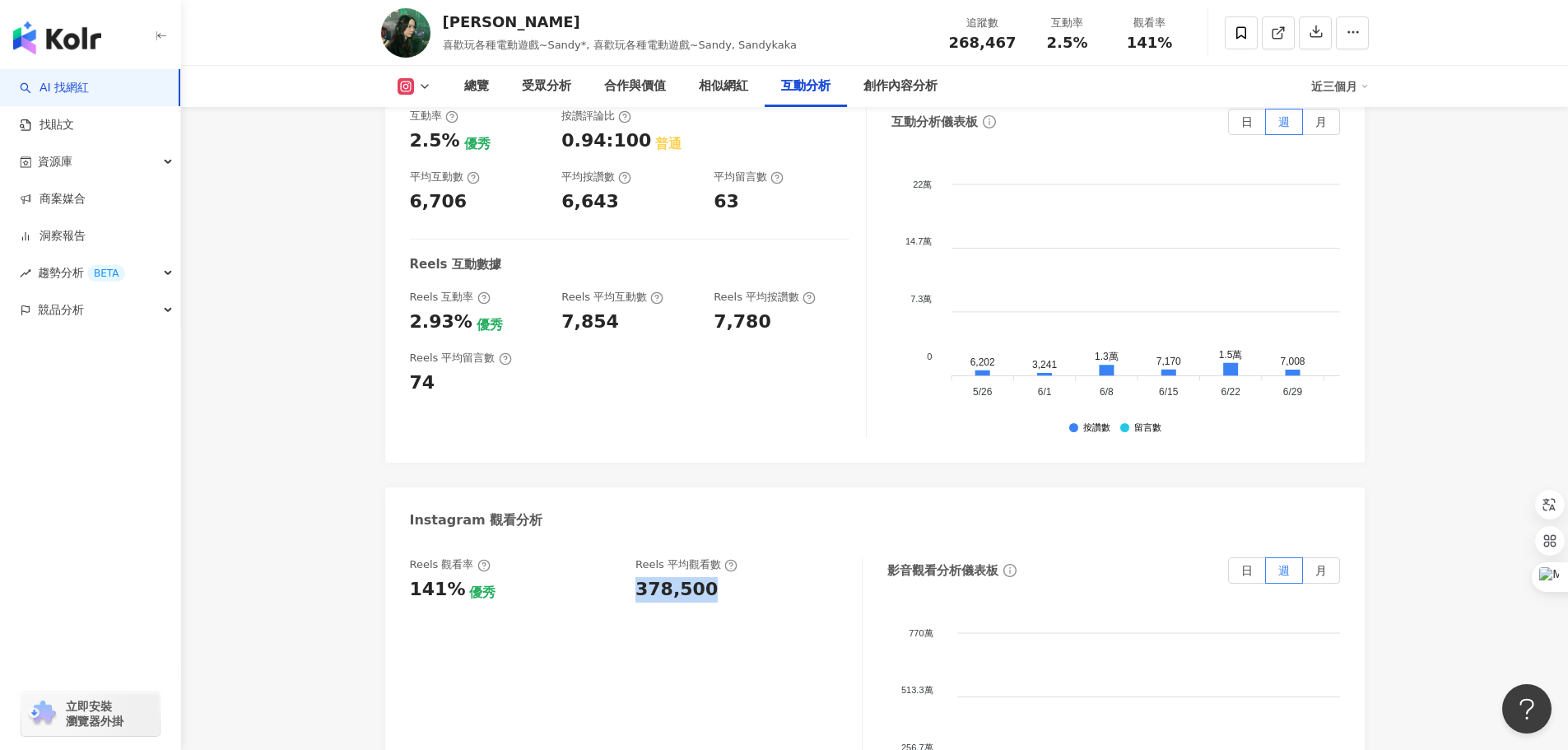
copy div "378,500"
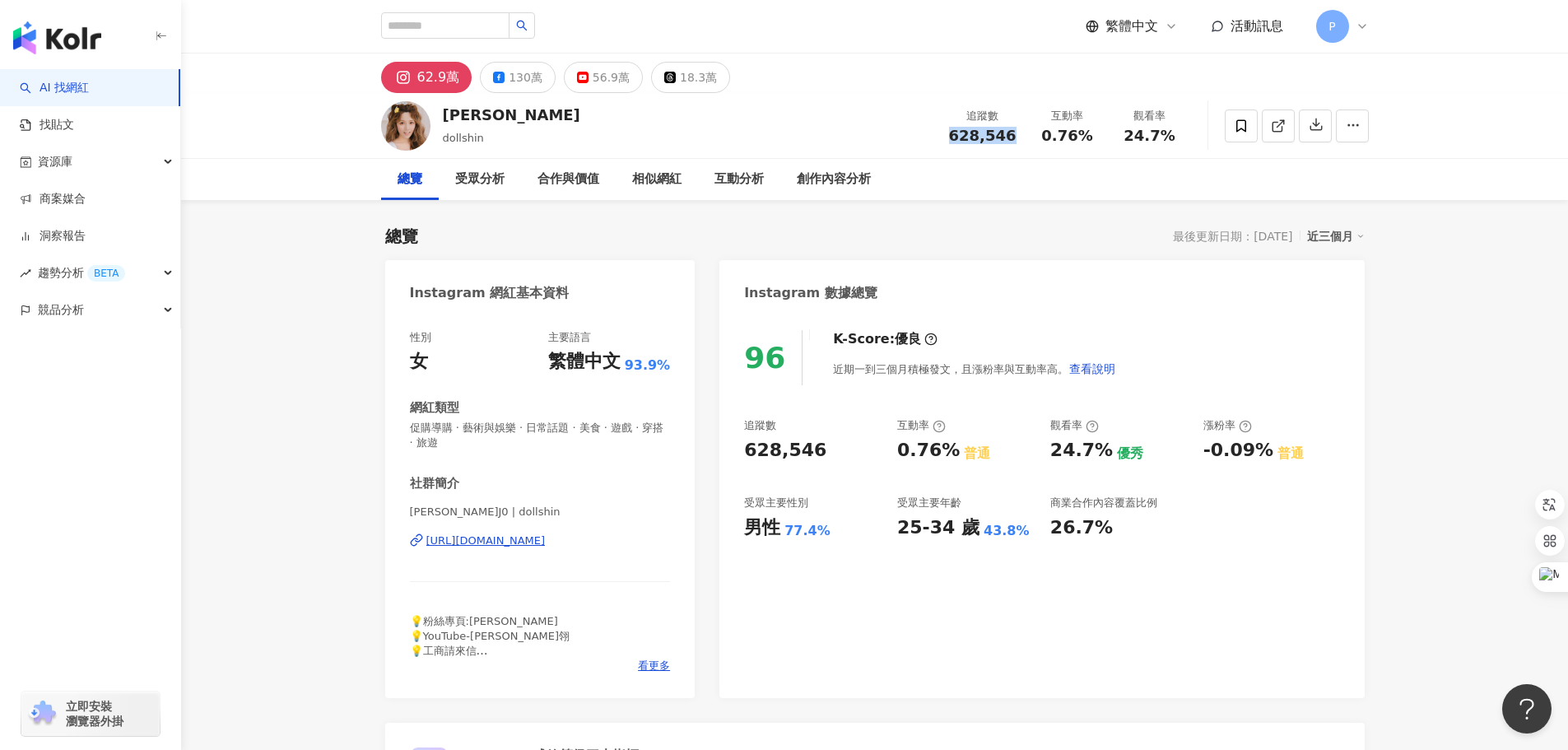
drag, startPoint x: 950, startPoint y: 129, endPoint x: 1011, endPoint y: 127, distance: 61.0
click at [1011, 127] on div "追蹤數 628,546" at bounding box center [983, 125] width 87 height 35
copy span "628,546"
drag, startPoint x: 1041, startPoint y: 139, endPoint x: 1085, endPoint y: 139, distance: 44.0
click at [1085, 139] on div "0.76%" at bounding box center [1068, 135] width 62 height 17
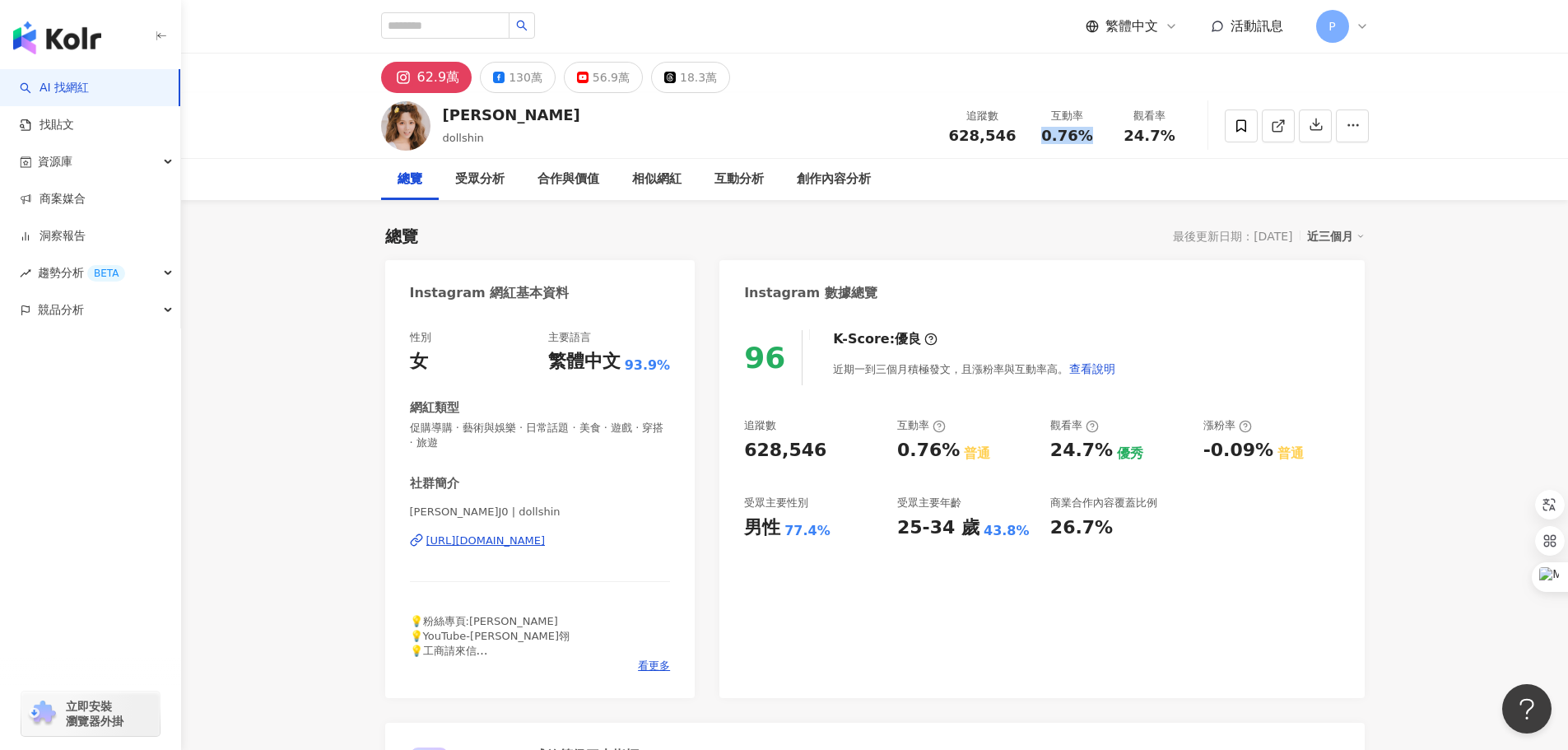
copy span "0.76%"
drag, startPoint x: 1131, startPoint y: 141, endPoint x: 1171, endPoint y: 146, distance: 40.3
click at [1171, 146] on div "追蹤數 628,546 互動率 0.76% 觀看率 24.7%" at bounding box center [1065, 125] width 252 height 49
copy span "24.7%"
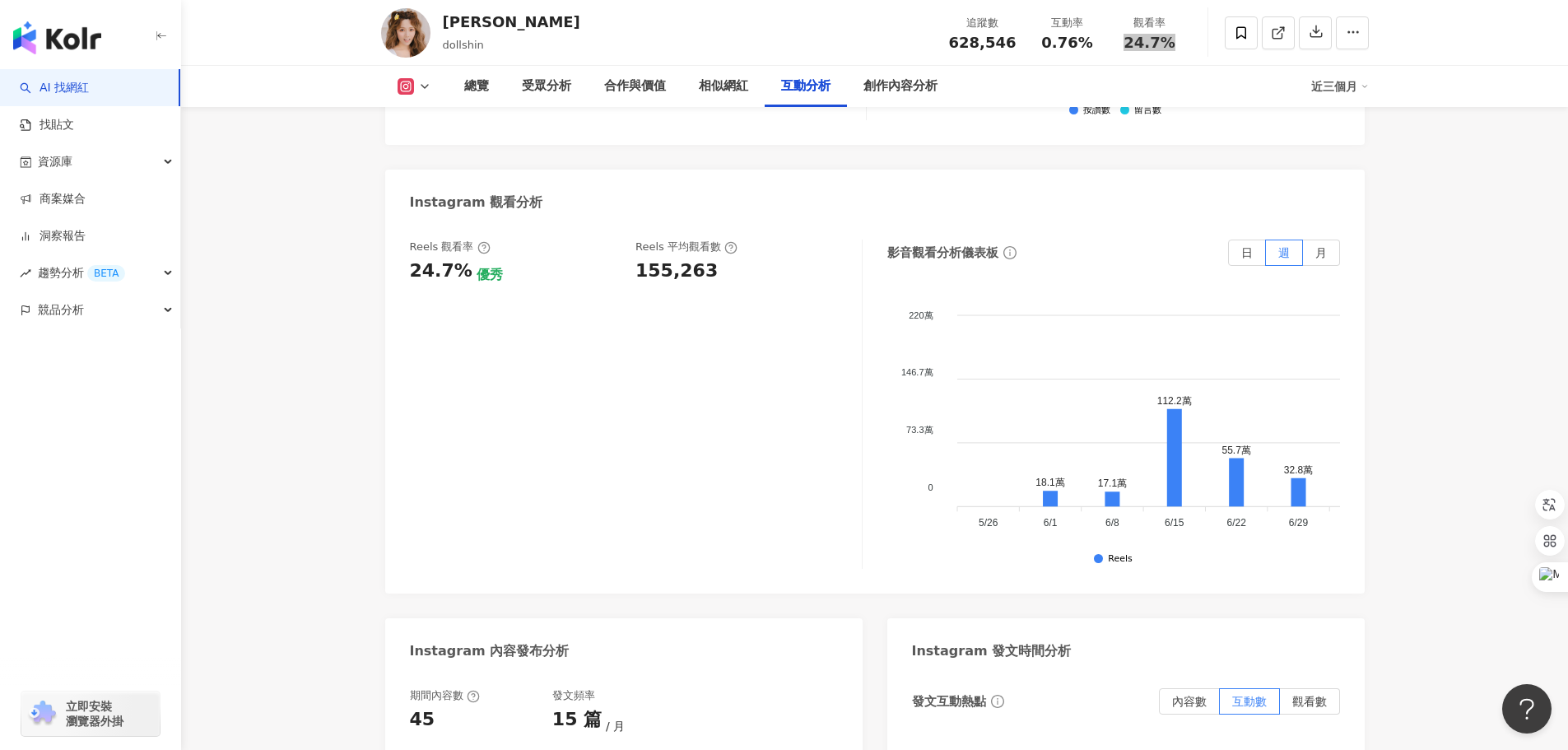
scroll to position [3292, 0]
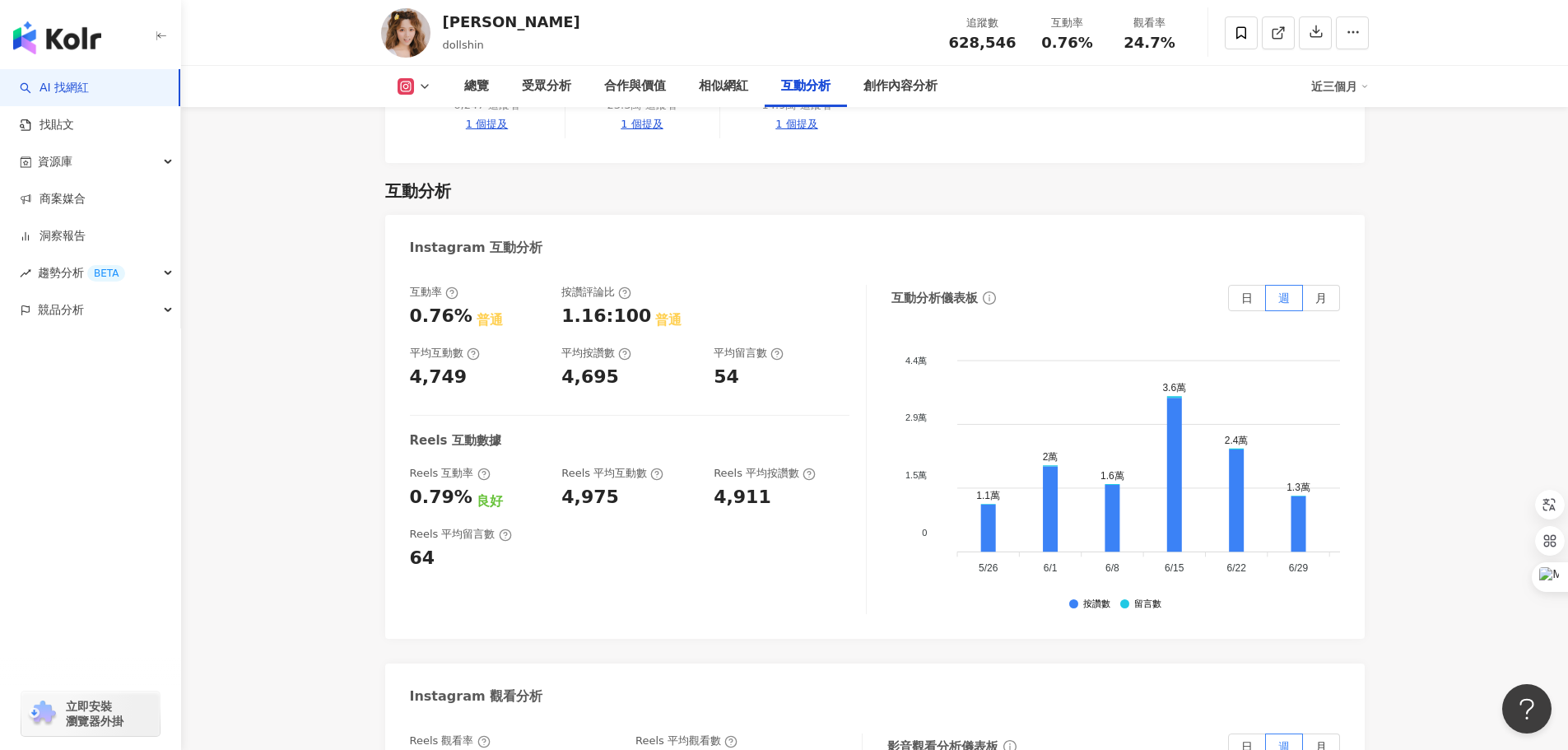
drag, startPoint x: 708, startPoint y: 687, endPoint x: 632, endPoint y: 696, distance: 76.5
click at [632, 733] on div "Reels 觀看率 24.7% 優秀 Reels 平均觀看數 155,263" at bounding box center [628, 756] width 435 height 45
copy div "155,263"
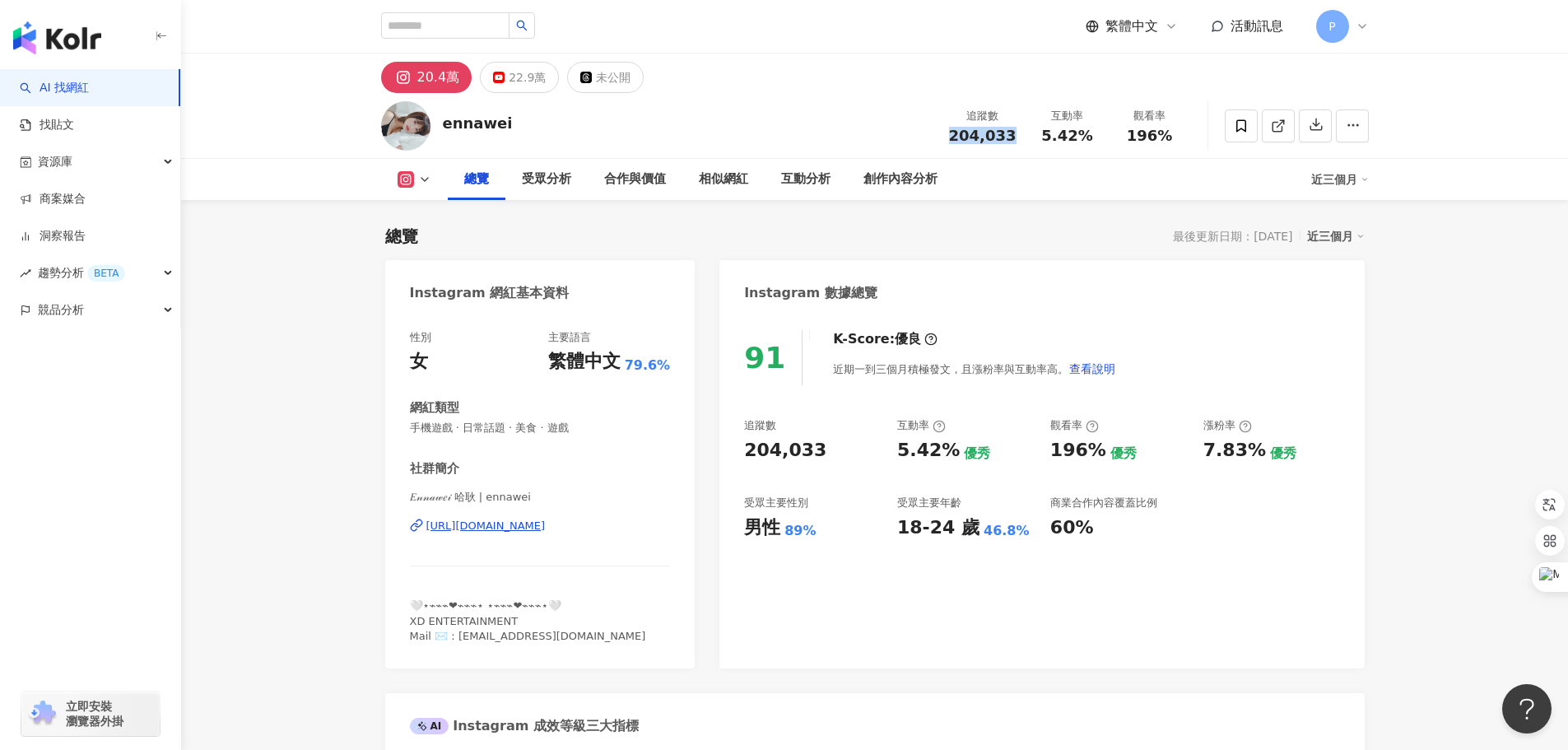
drag, startPoint x: 958, startPoint y: 136, endPoint x: 1007, endPoint y: 147, distance: 50.2
click at [1007, 147] on div "追蹤數 204,033 互動率 5.42% 觀看率 196%" at bounding box center [1065, 125] width 252 height 49
copy span "204,033"
drag, startPoint x: 1034, startPoint y: 129, endPoint x: 1090, endPoint y: 139, distance: 56.9
click at [1090, 139] on div "互動率 5.42%" at bounding box center [1067, 125] width 83 height 35
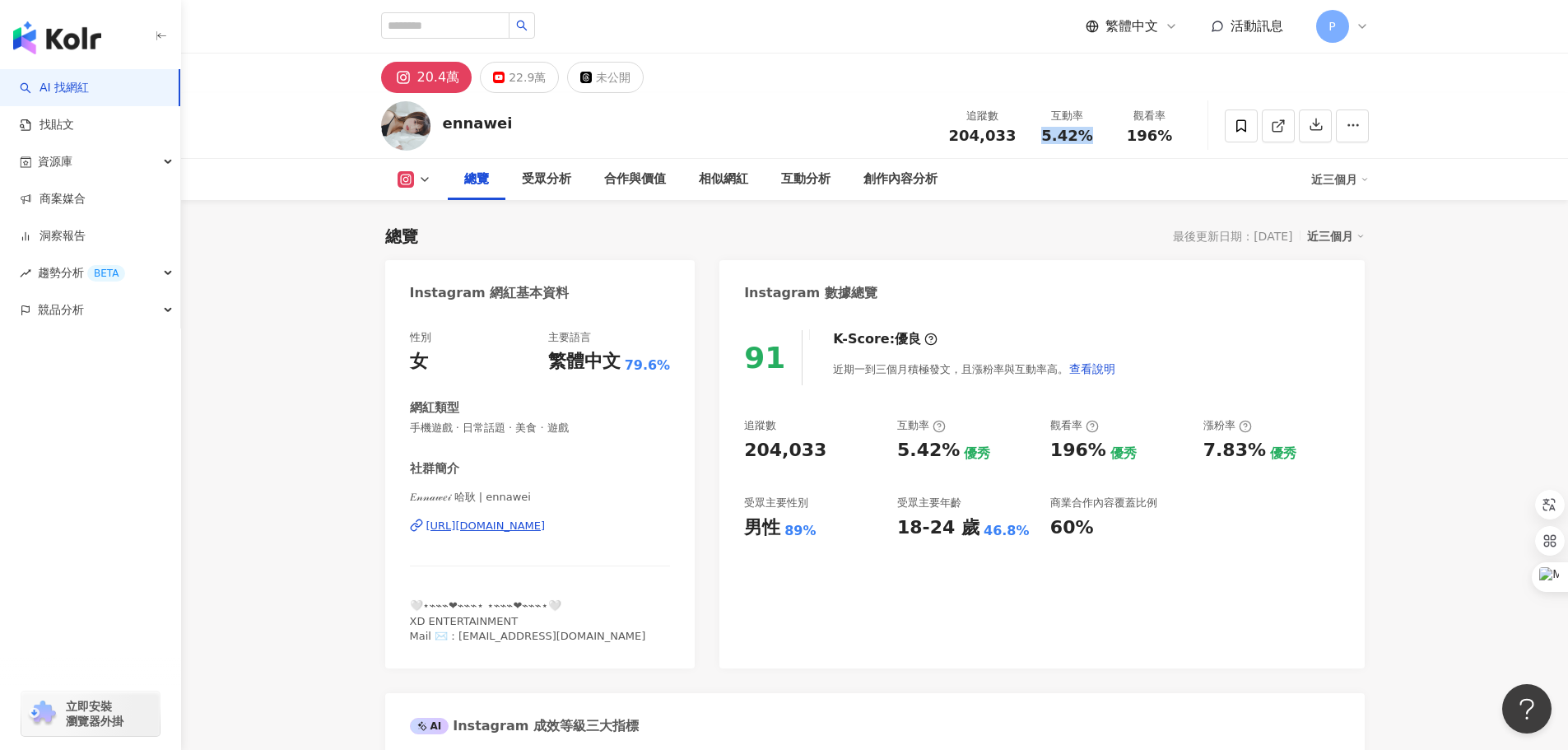
copy span "5.42%"
click at [1137, 151] on div "ennawei 追蹤數 204,033 互動率 5.42% 觀看率 196%" at bounding box center [874, 125] width 1053 height 65
drag, startPoint x: 1132, startPoint y: 135, endPoint x: 1166, endPoint y: 135, distance: 34.0
click at [1166, 135] on span "196%" at bounding box center [1149, 135] width 46 height 17
copy span "196%"
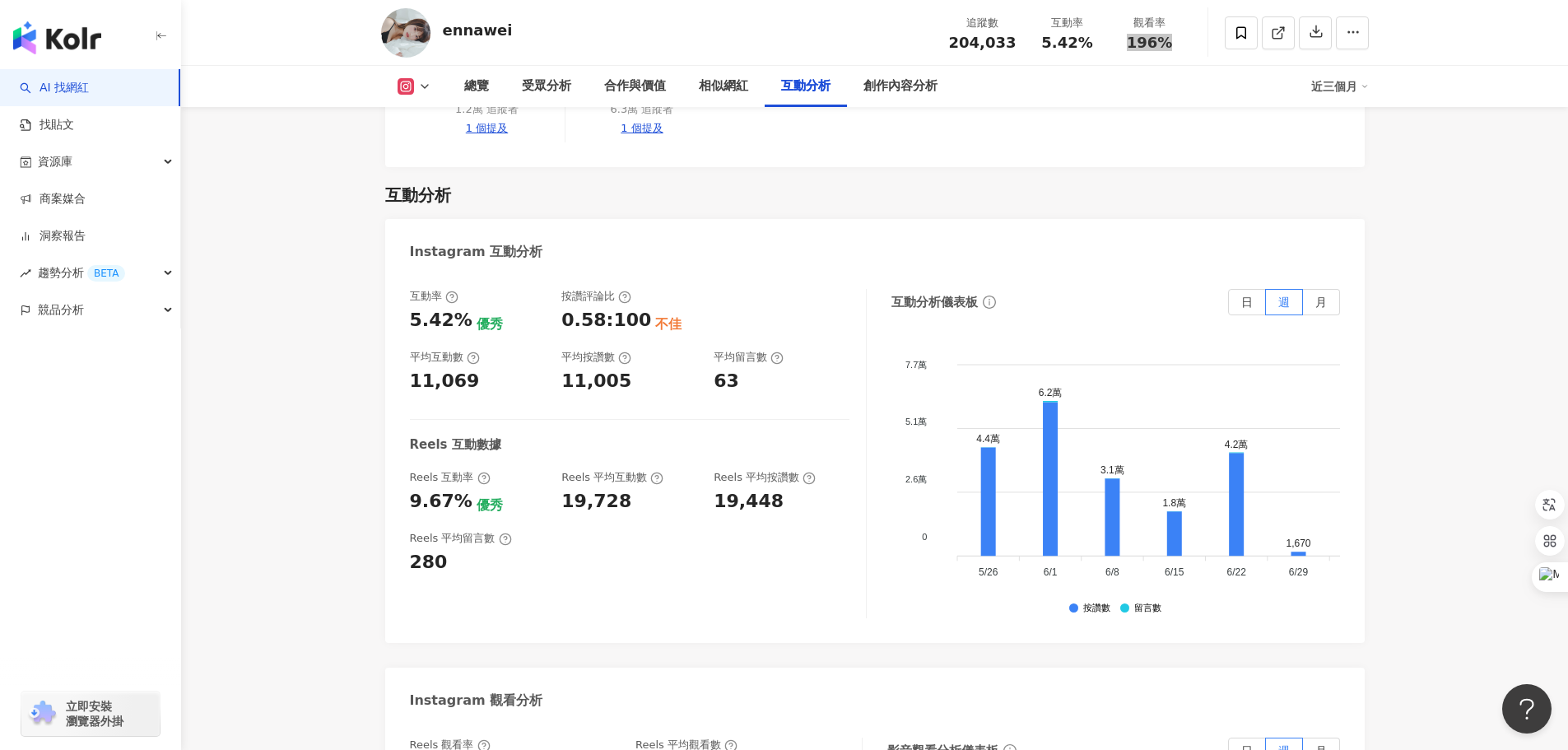
scroll to position [3539, 0]
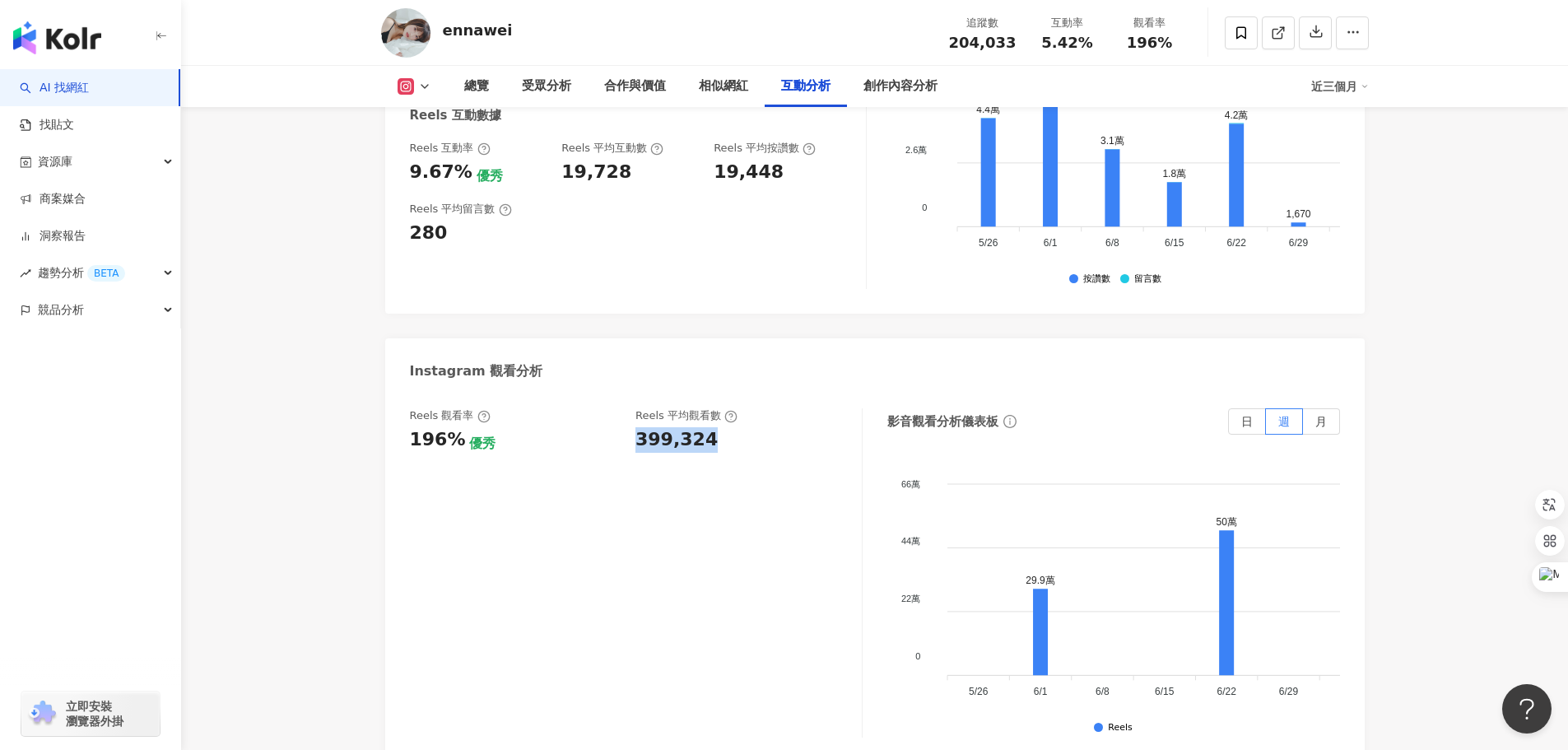
drag, startPoint x: 723, startPoint y: 383, endPoint x: 630, endPoint y: 380, distance: 93.0
click at [630, 408] on div "Reels 觀看率 196% 優秀 Reels 平均觀看數 399,324" at bounding box center [628, 430] width 435 height 45
copy div "399,324"
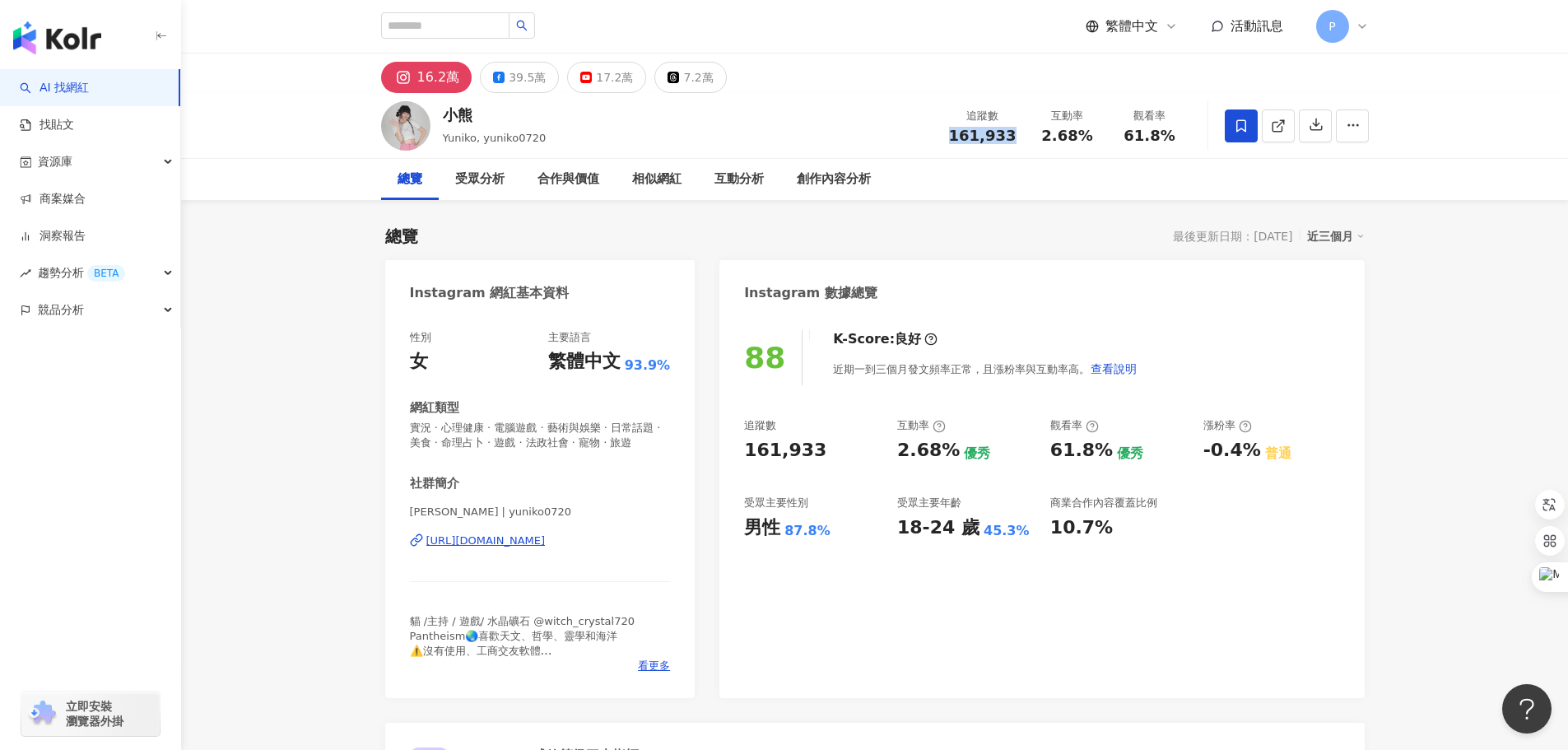
drag, startPoint x: 945, startPoint y: 135, endPoint x: 1011, endPoint y: 137, distance: 66.0
click at [1011, 137] on div "追蹤數 161,933" at bounding box center [983, 125] width 87 height 35
copy span "161,933"
drag, startPoint x: 1052, startPoint y: 138, endPoint x: 1069, endPoint y: 138, distance: 17.0
click at [1074, 138] on span "2.68%" at bounding box center [1067, 135] width 51 height 17
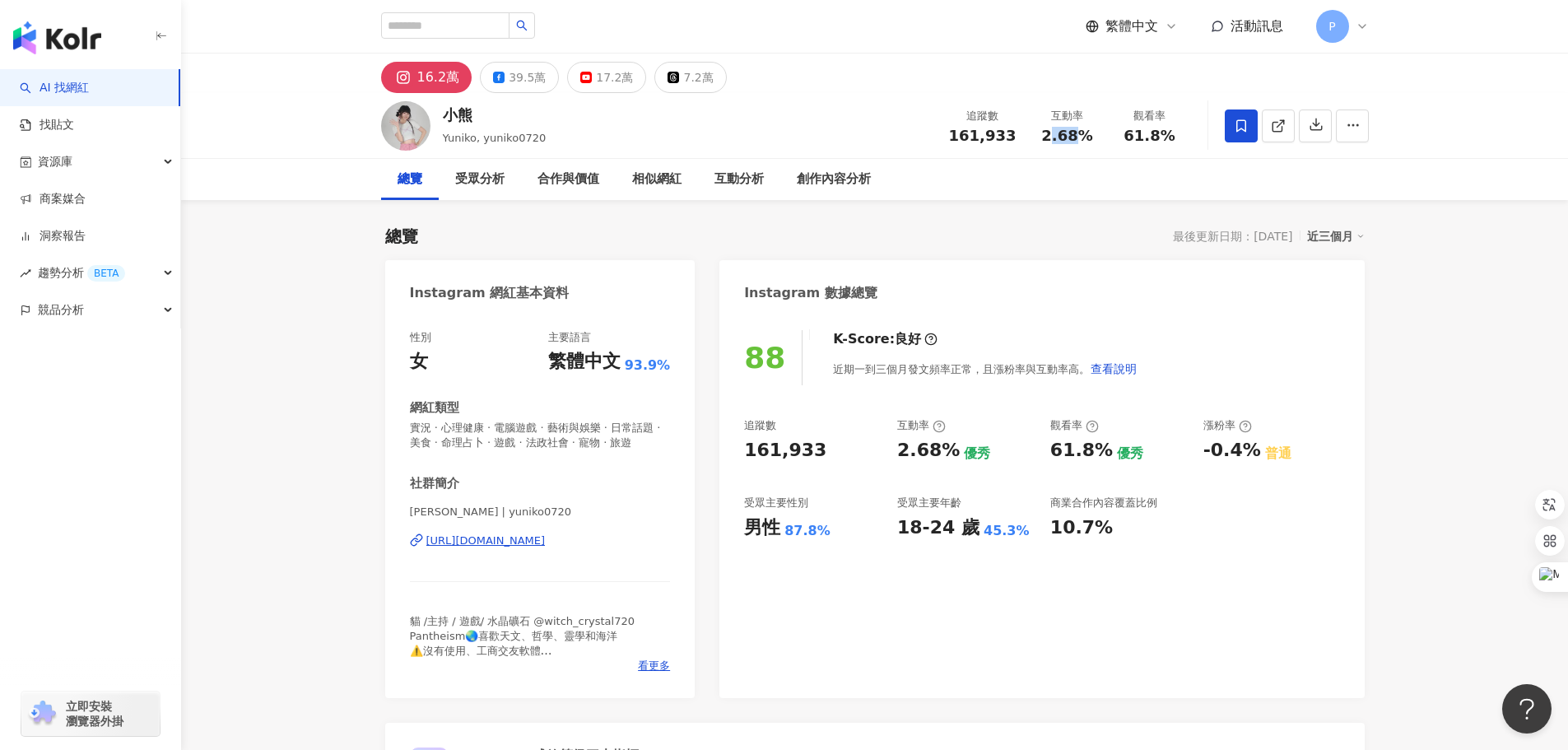
click at [1049, 138] on span "2.68%" at bounding box center [1067, 135] width 51 height 17
drag, startPoint x: 1037, startPoint y: 140, endPoint x: 1087, endPoint y: 143, distance: 50.1
click at [1091, 140] on div "2.68%" at bounding box center [1068, 135] width 62 height 17
copy span "2.68%"
drag, startPoint x: 1128, startPoint y: 135, endPoint x: 1172, endPoint y: 135, distance: 44.0
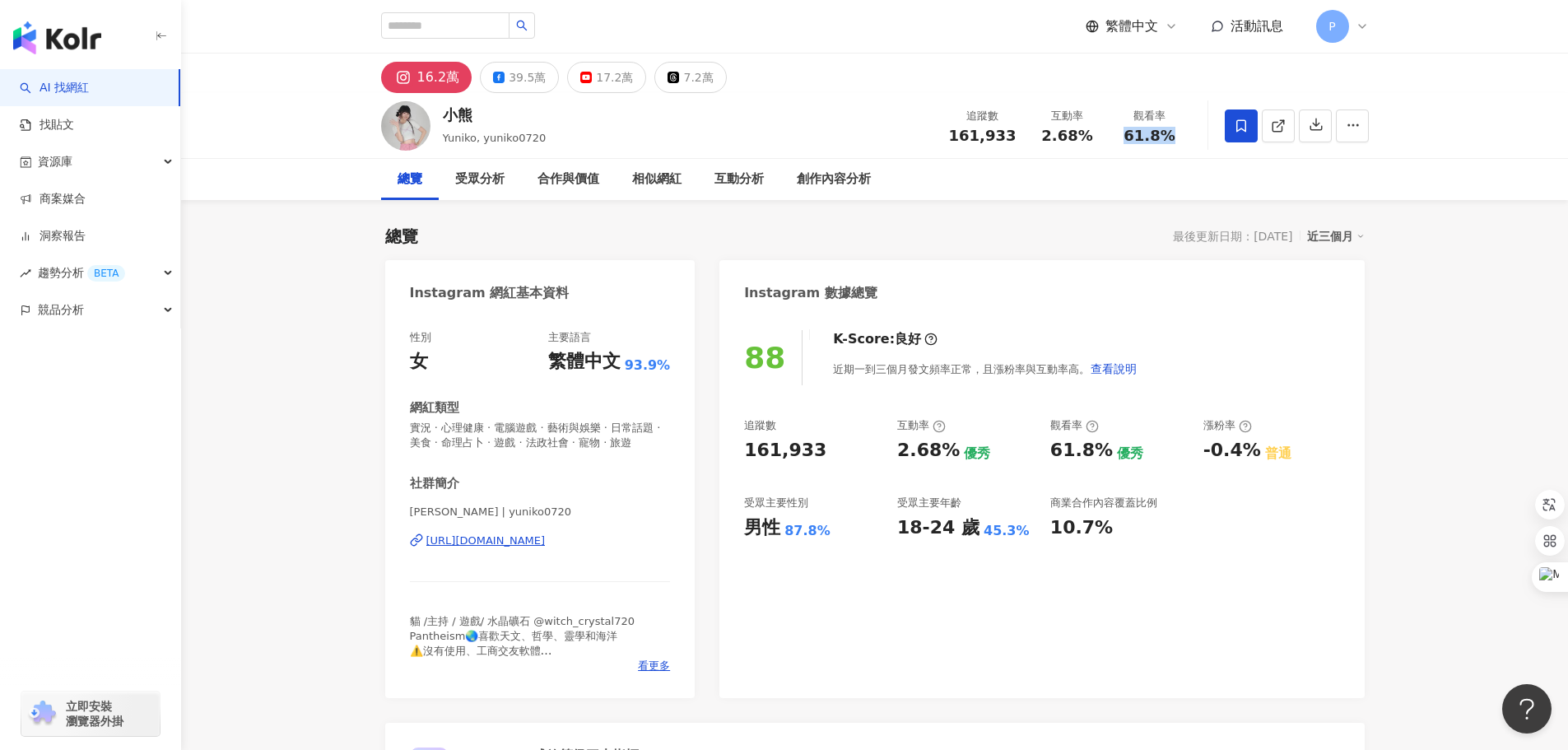
click at [1172, 135] on div "61.8%" at bounding box center [1149, 135] width 62 height 17
copy span "61.8%"
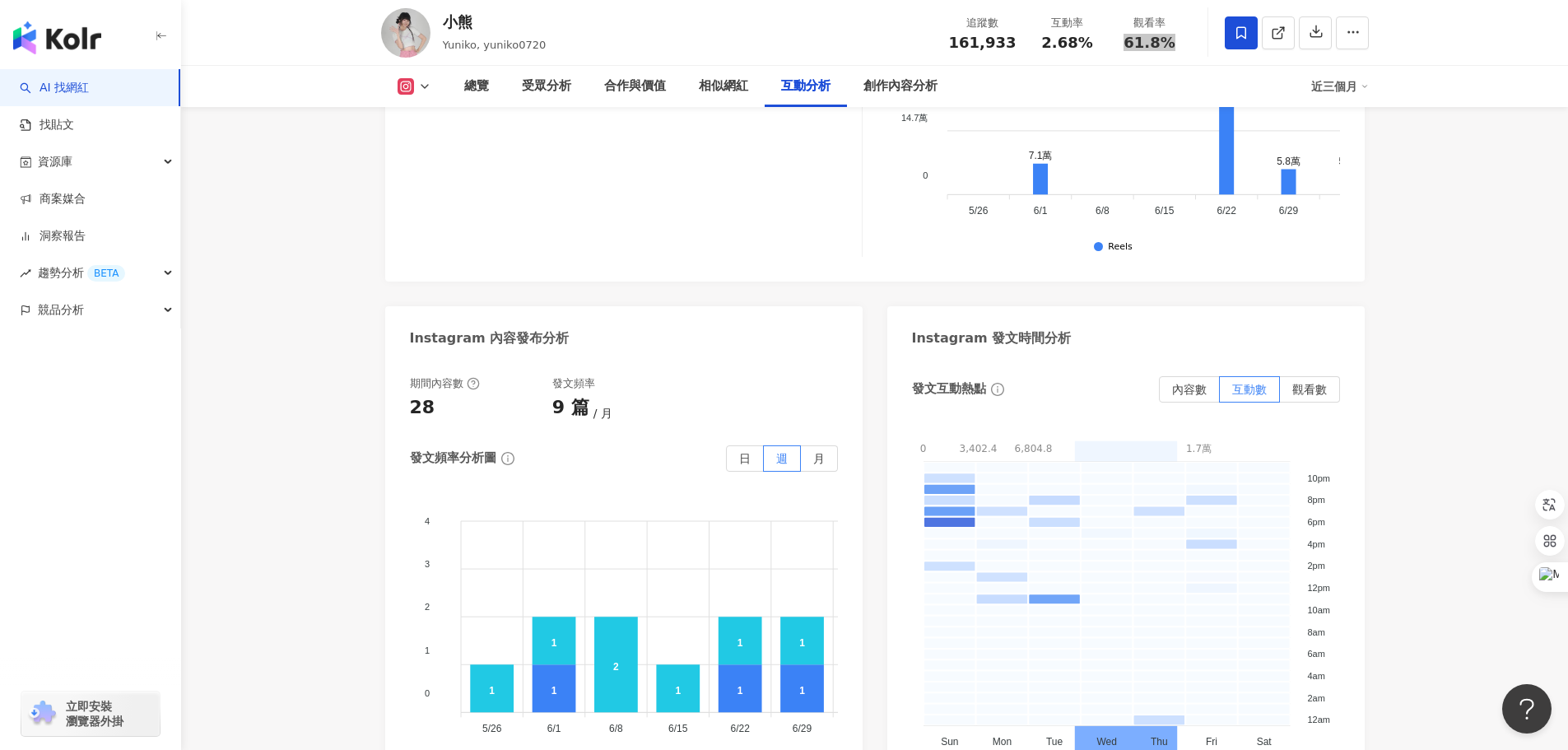
scroll to position [3539, 0]
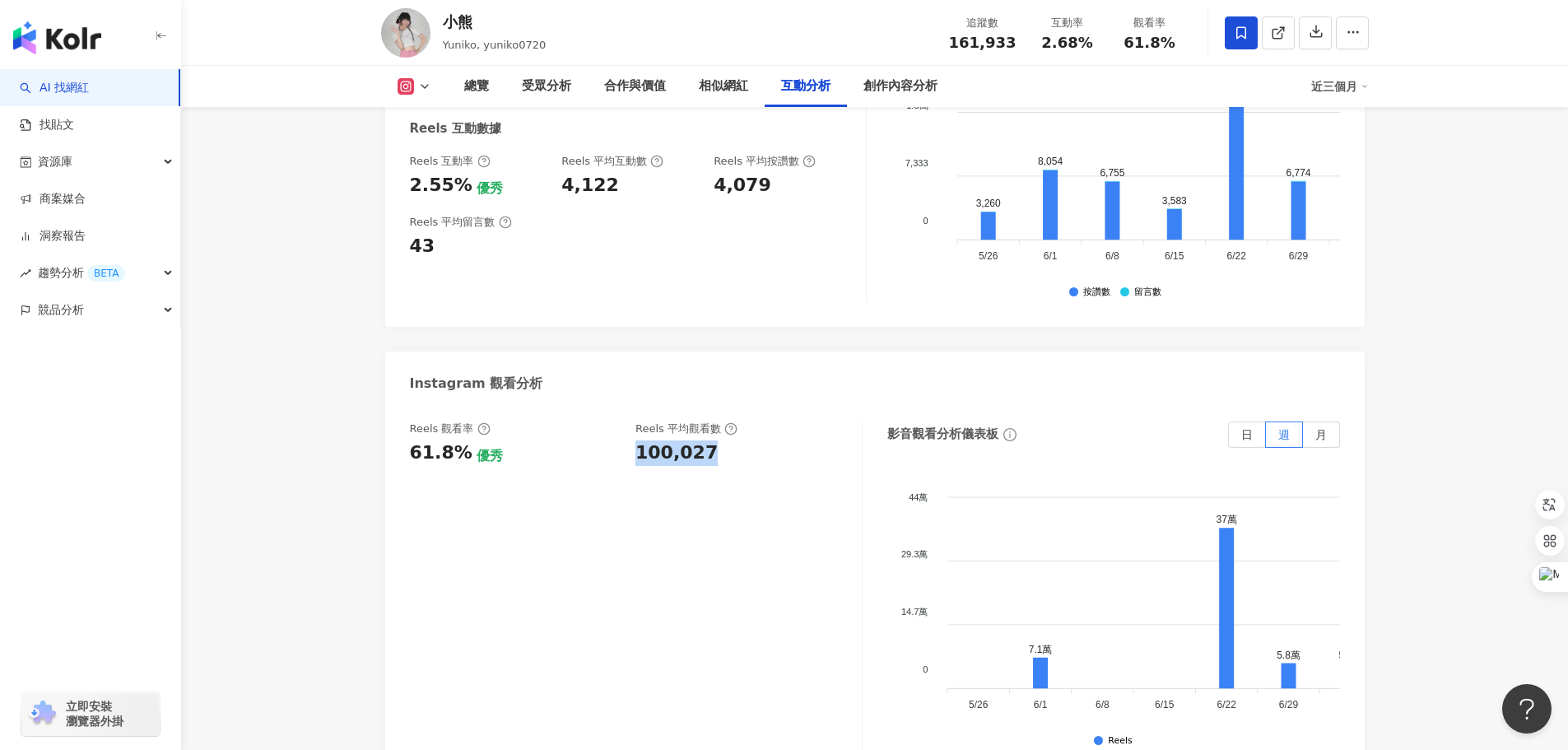
drag, startPoint x: 632, startPoint y: 448, endPoint x: 709, endPoint y: 451, distance: 77.1
click at [709, 451] on div "Reels 觀看率 61.8% 優秀 Reels 平均觀看數 100,027" at bounding box center [628, 444] width 435 height 45
copy div "100,027"
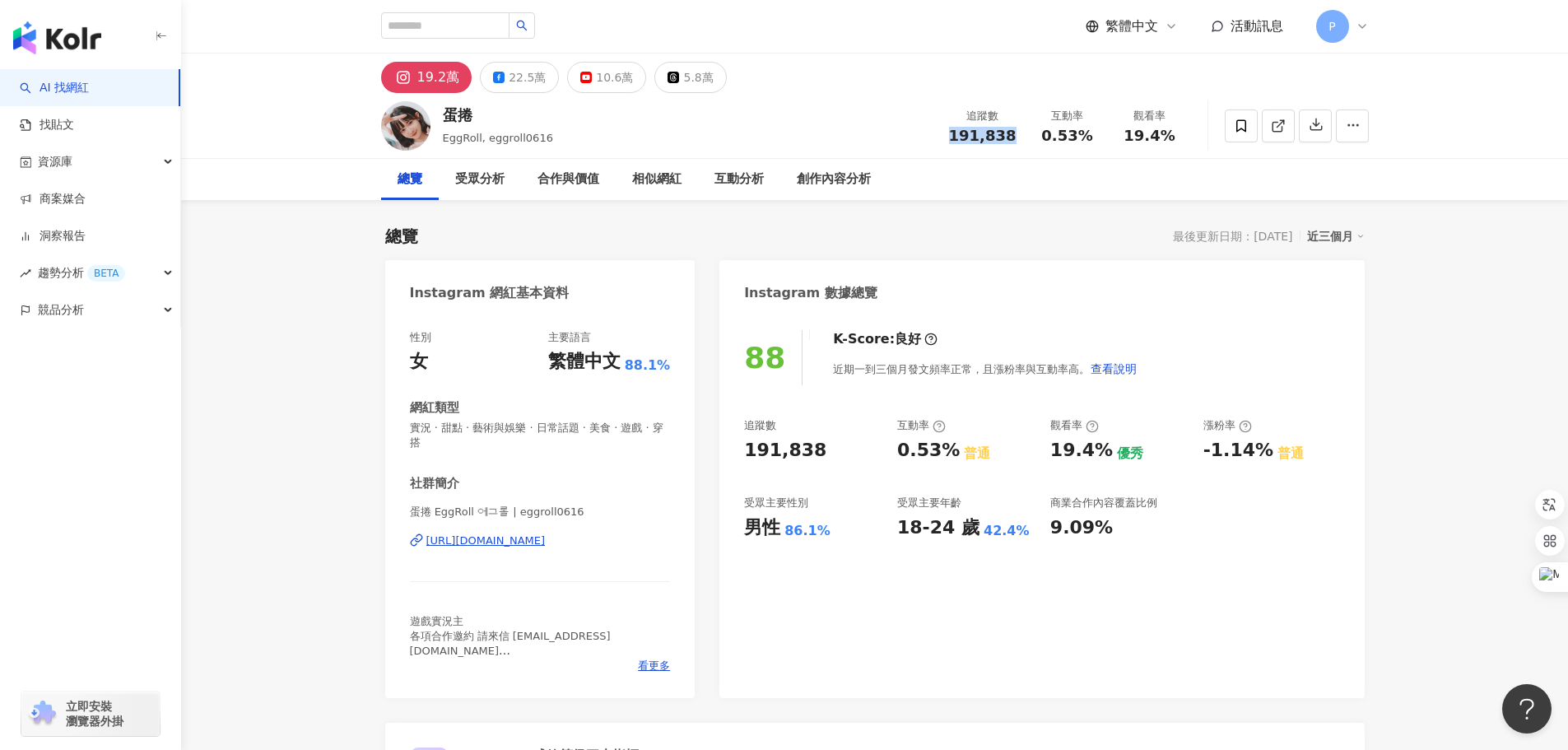
drag, startPoint x: 954, startPoint y: 134, endPoint x: 1019, endPoint y: 148, distance: 66.5
click at [1019, 148] on div "追蹤數 191,838 互動率 0.53% 觀看率 19.4%" at bounding box center [1065, 125] width 252 height 49
copy span "191,838"
drag, startPoint x: 1044, startPoint y: 136, endPoint x: 1096, endPoint y: 137, distance: 52.0
click at [1096, 137] on div "0.53%" at bounding box center [1068, 135] width 62 height 17
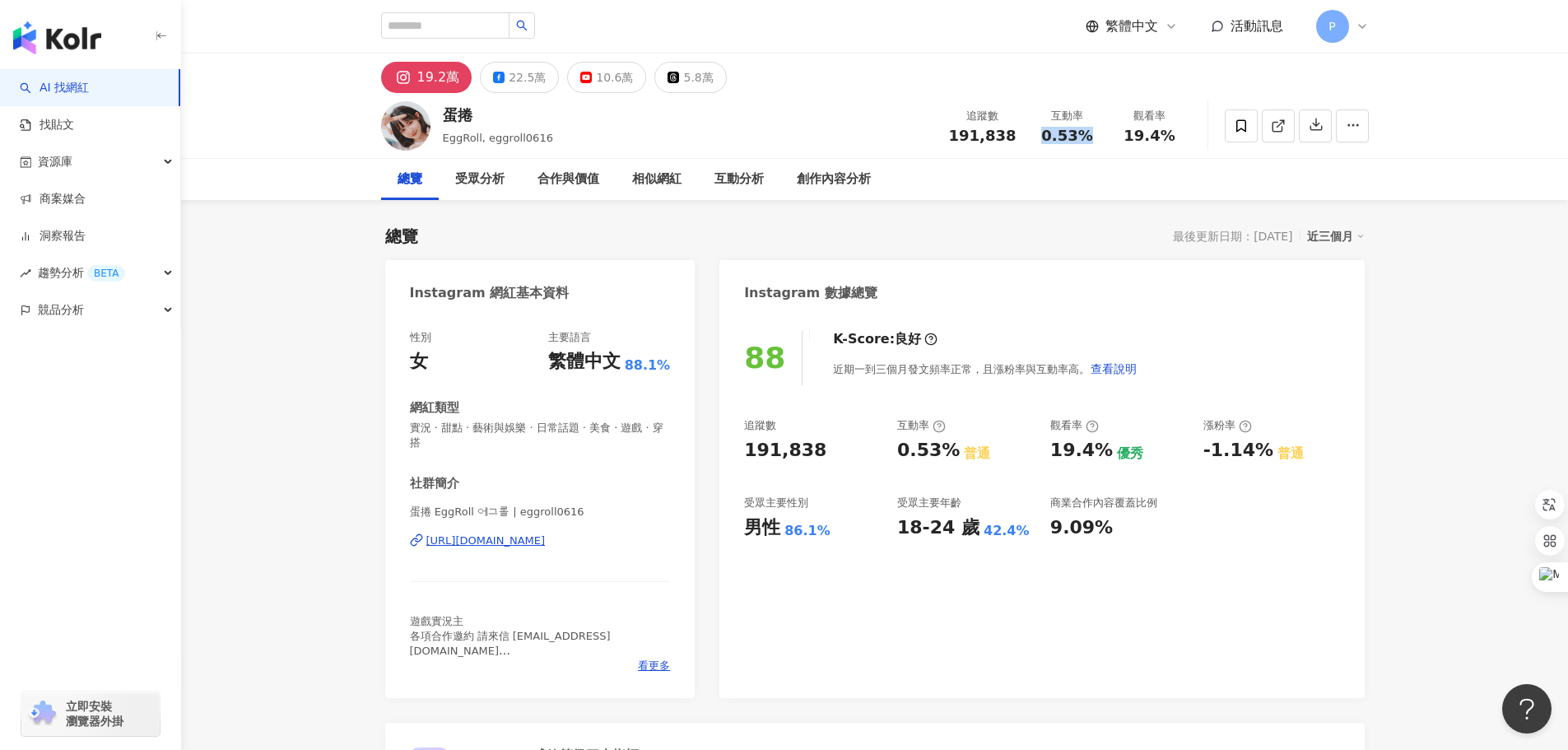
copy span "0.53%"
drag, startPoint x: 1122, startPoint y: 146, endPoint x: 1128, endPoint y: 134, distance: 13.4
click at [1122, 146] on div "追蹤數 191,838 互動率 0.53% 觀看率 19.4%" at bounding box center [1065, 125] width 252 height 49
drag, startPoint x: 1129, startPoint y: 132, endPoint x: 1172, endPoint y: 137, distance: 43.3
click at [1172, 137] on div "19.4%" at bounding box center [1149, 135] width 62 height 17
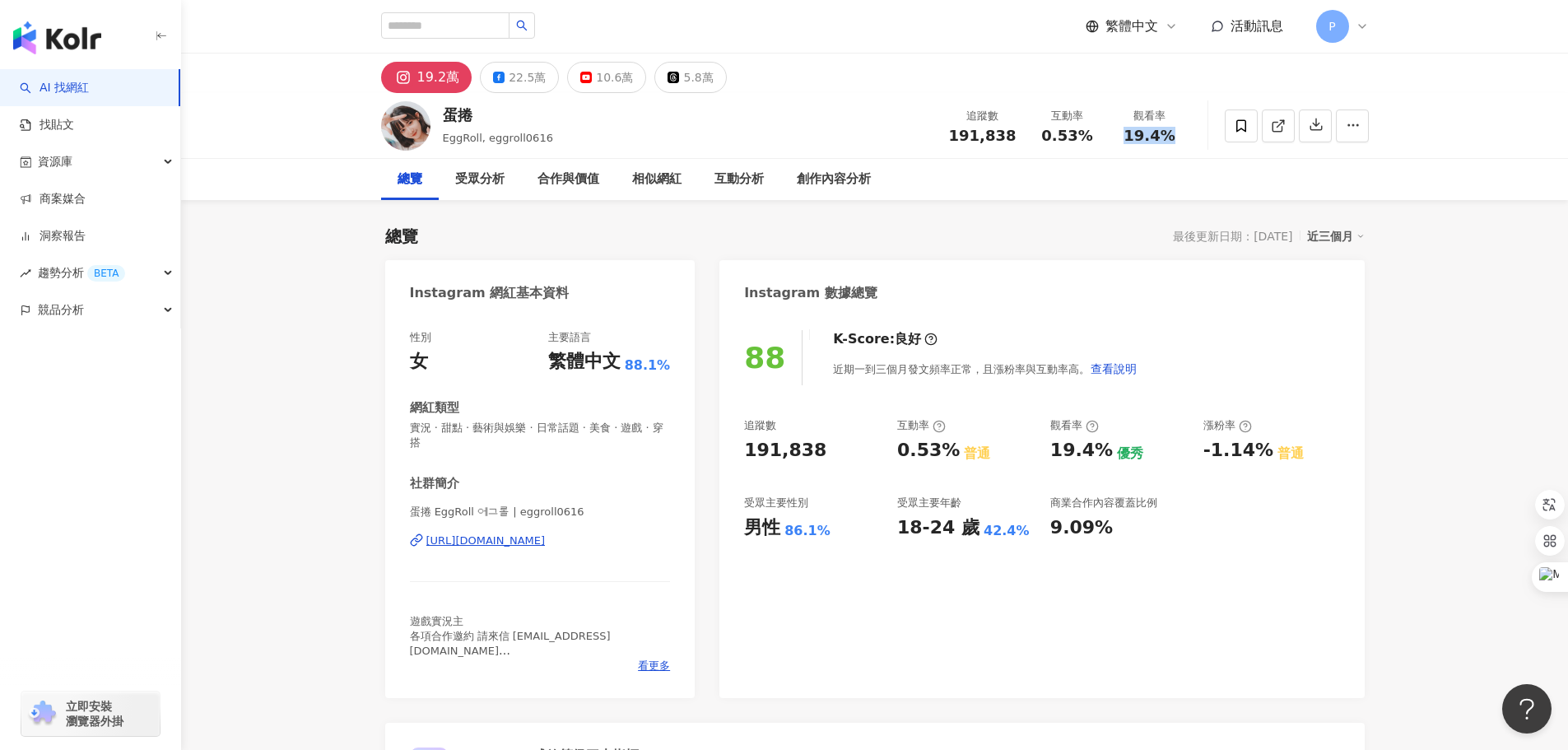
copy span "19.4%"
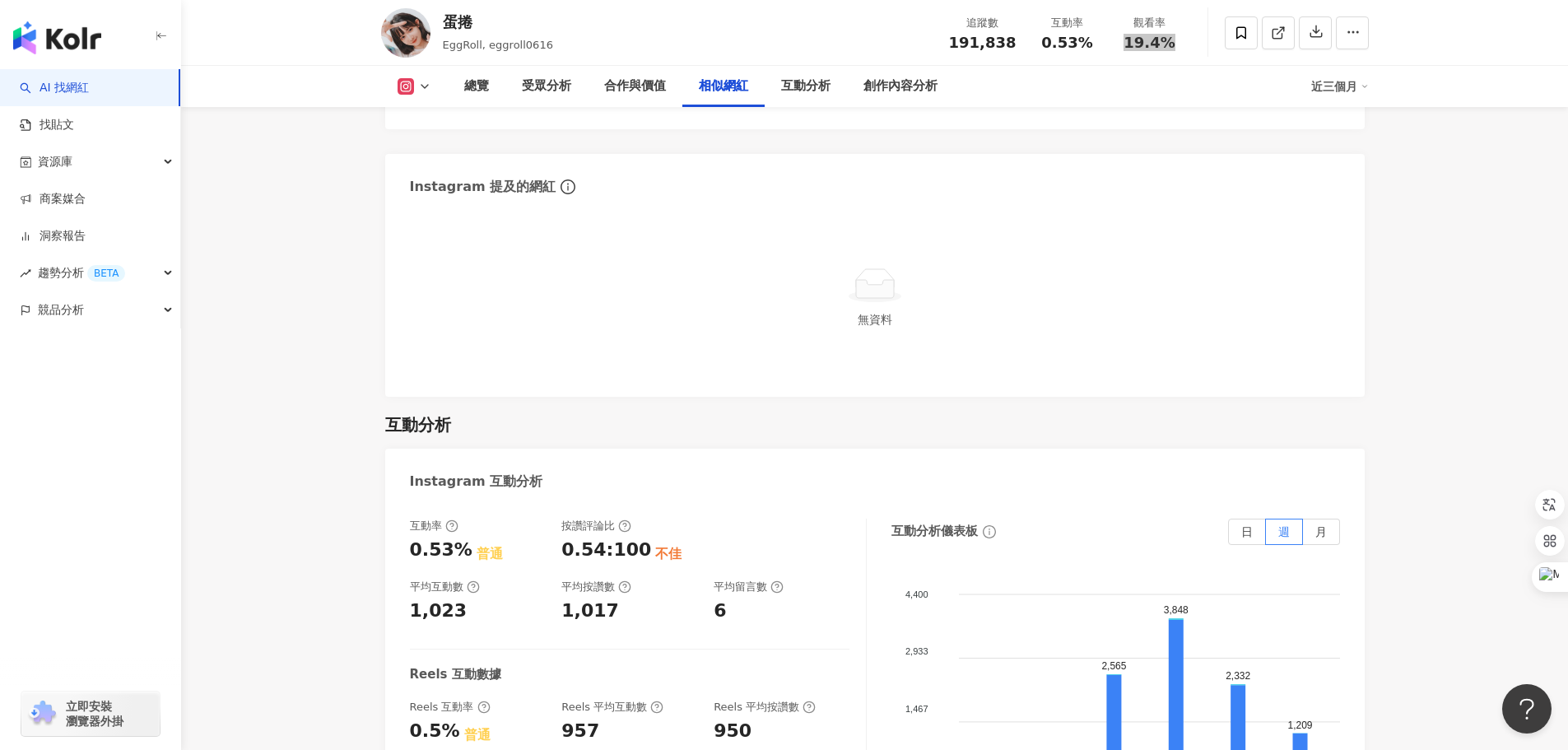
scroll to position [3457, 0]
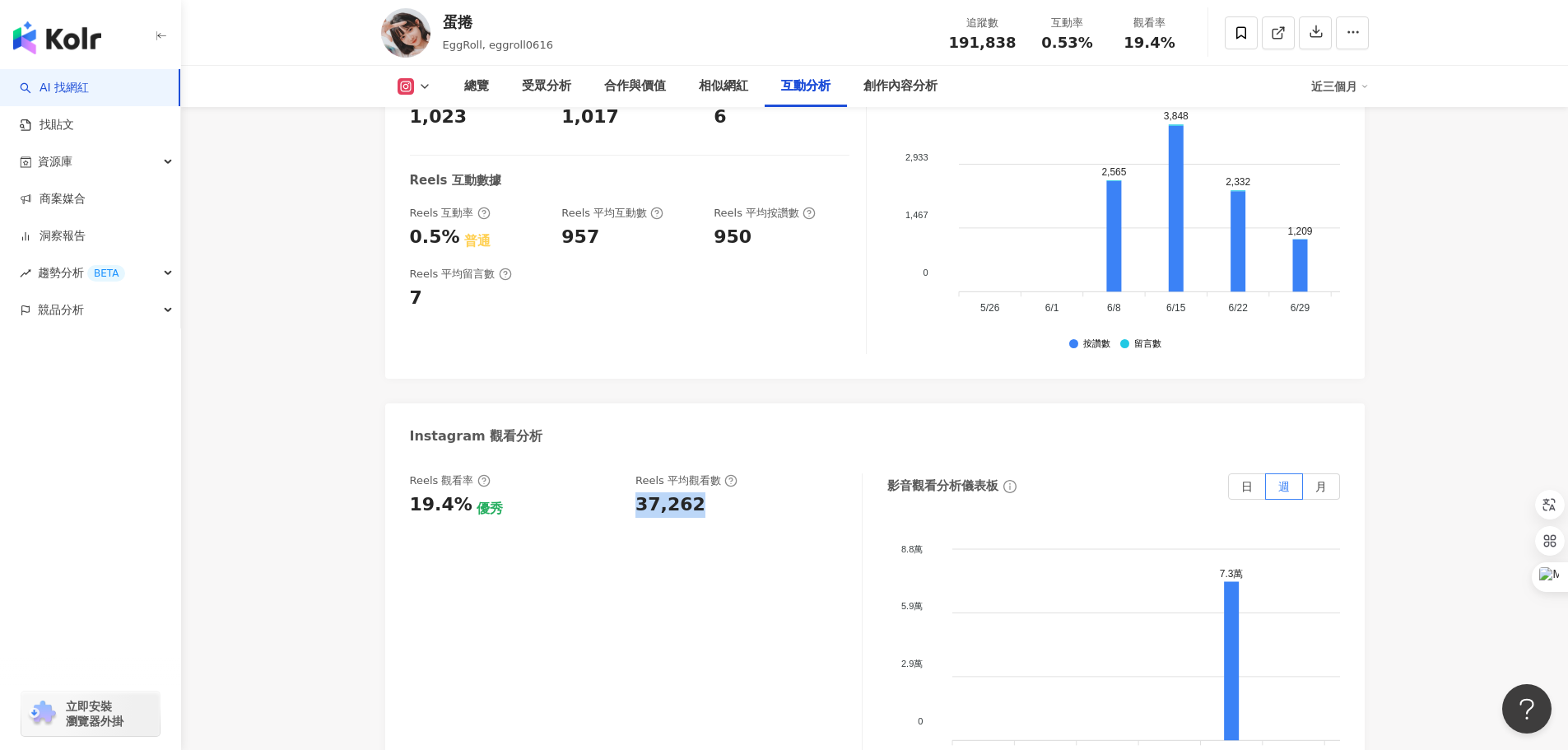
drag, startPoint x: 628, startPoint y: 505, endPoint x: 708, endPoint y: 520, distance: 81.4
click at [708, 520] on div "Reels 觀看率 19.4% 優秀 [PERSON_NAME] 平均觀看數 37,262" at bounding box center [636, 637] width 453 height 329
copy div "37,262"
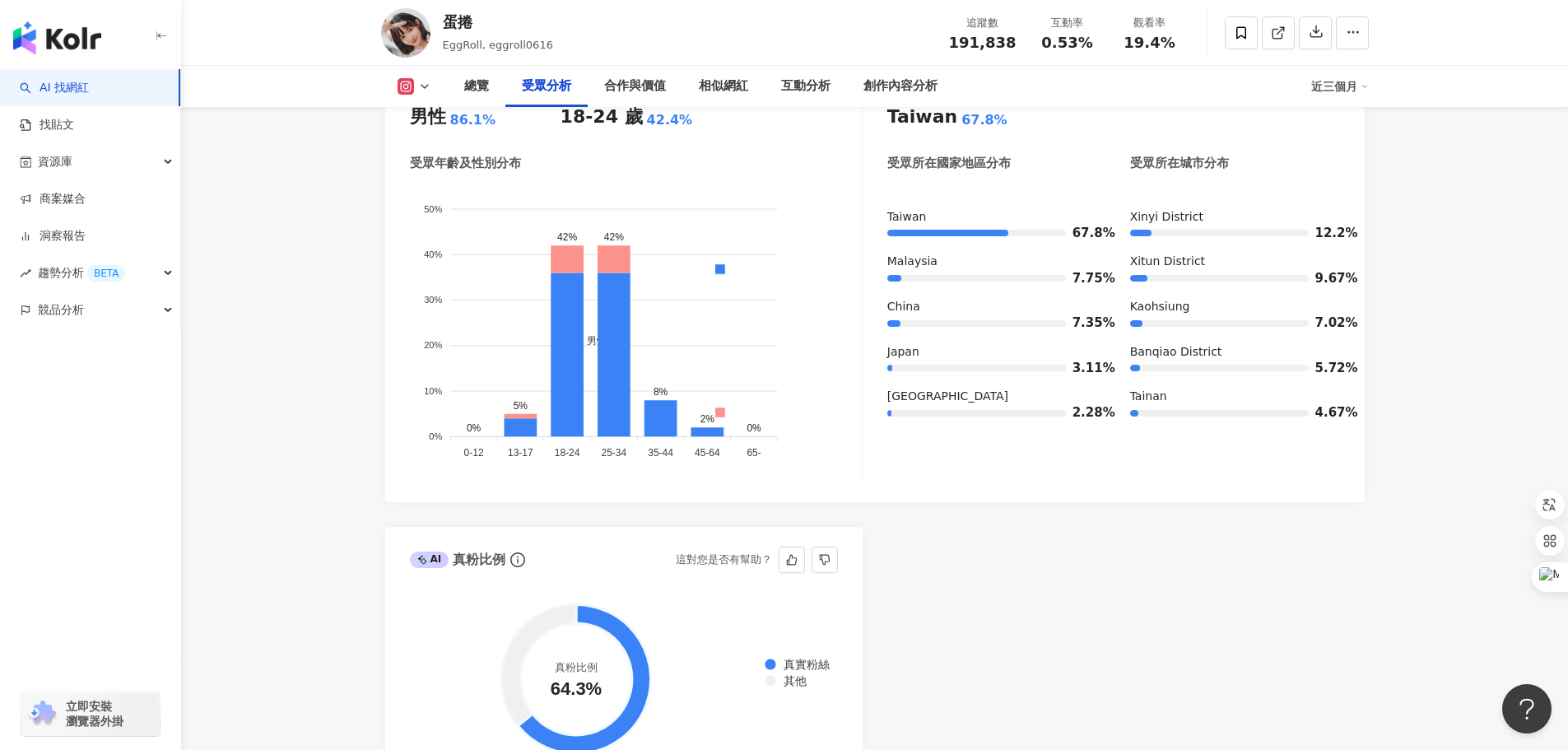
scroll to position [1728, 0]
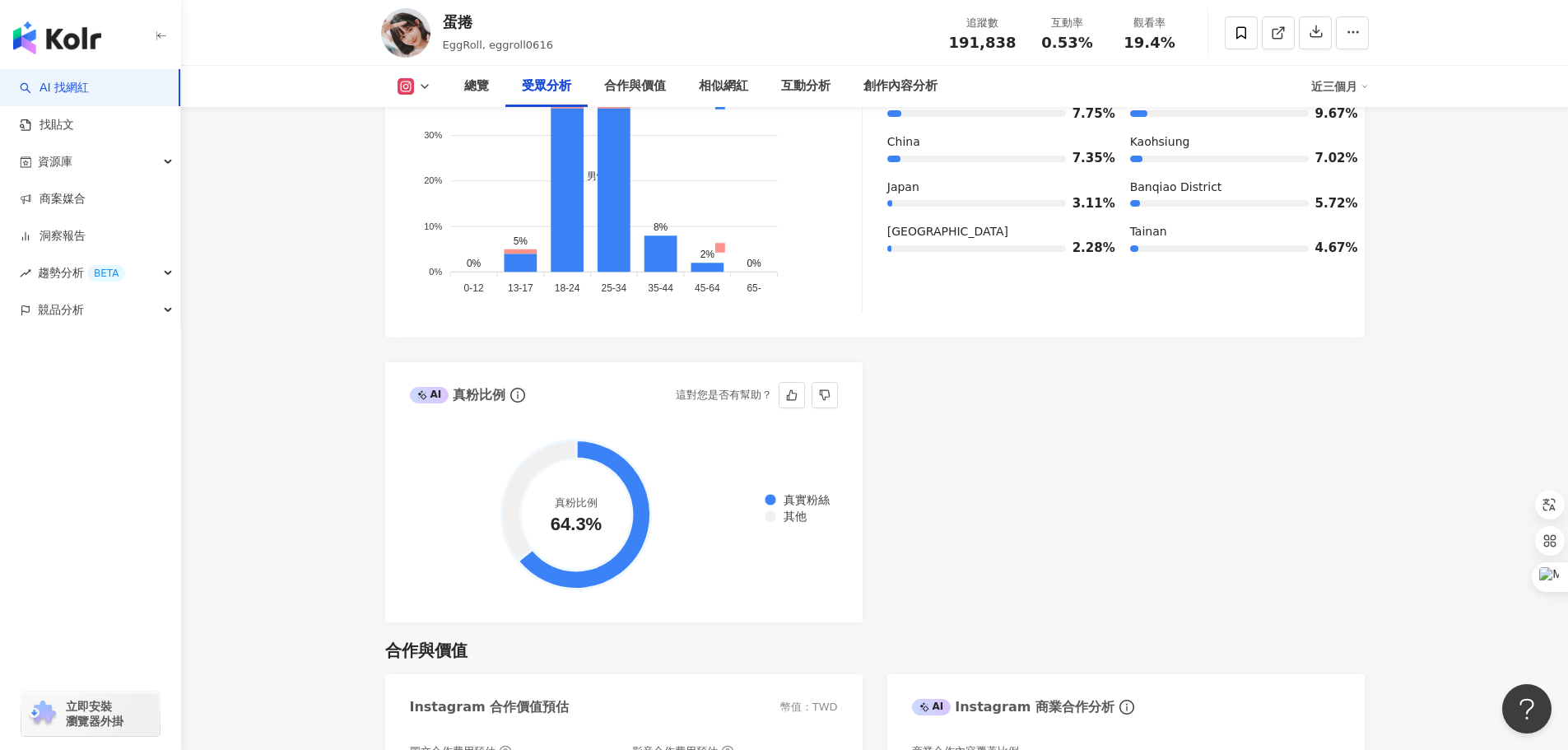
click at [1307, 428] on div "AI Instagram 受眾樣貌分析 受眾主要性別 男性 86.1% 受眾主要年齡 18-24 歲 42.4% 受眾年齡及性別分布 男性 女性 50% 50…" at bounding box center [874, 237] width 979 height 771
